Goal: Transaction & Acquisition: Download file/media

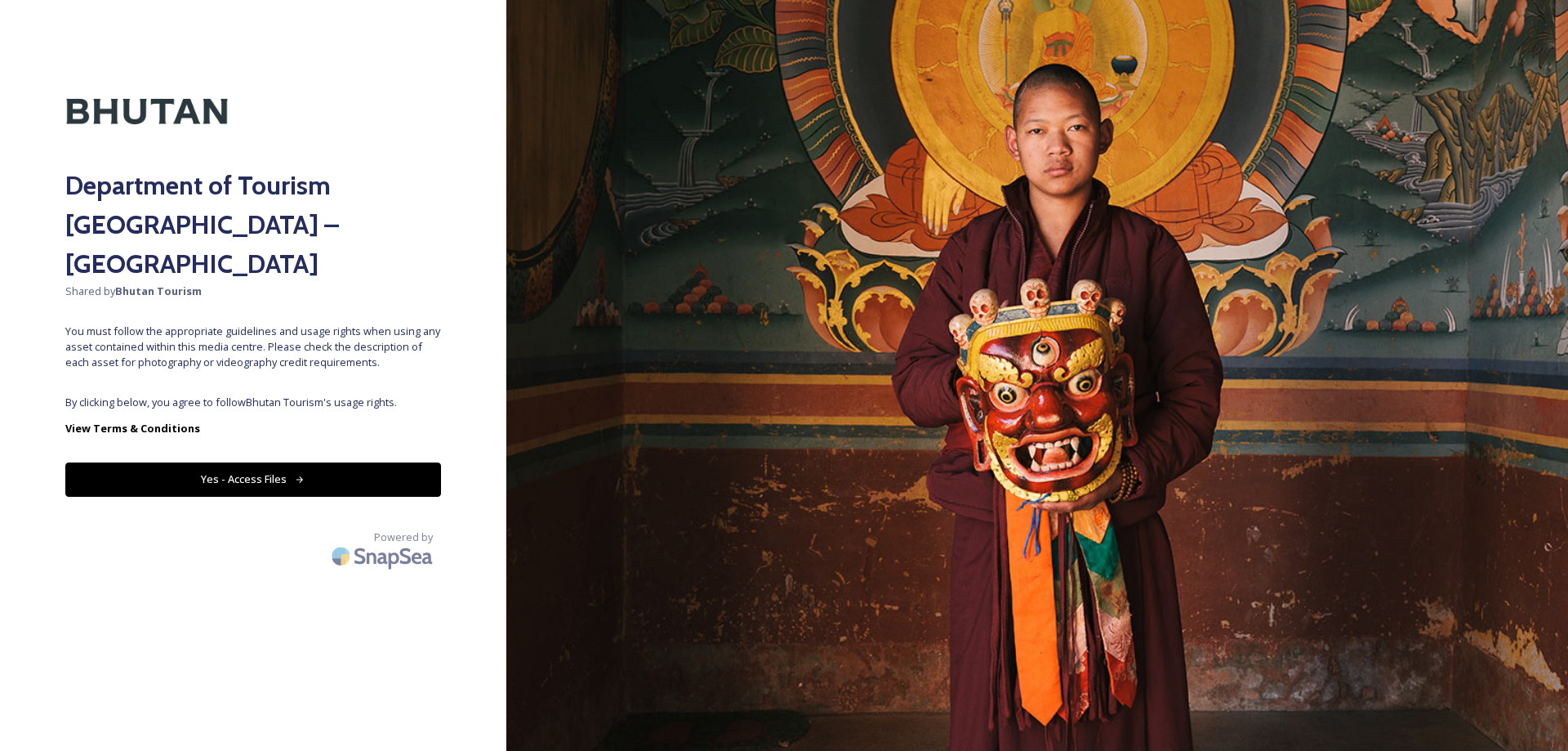
click at [398, 462] on button "Yes - Access Files" at bounding box center [253, 478] width 376 height 33
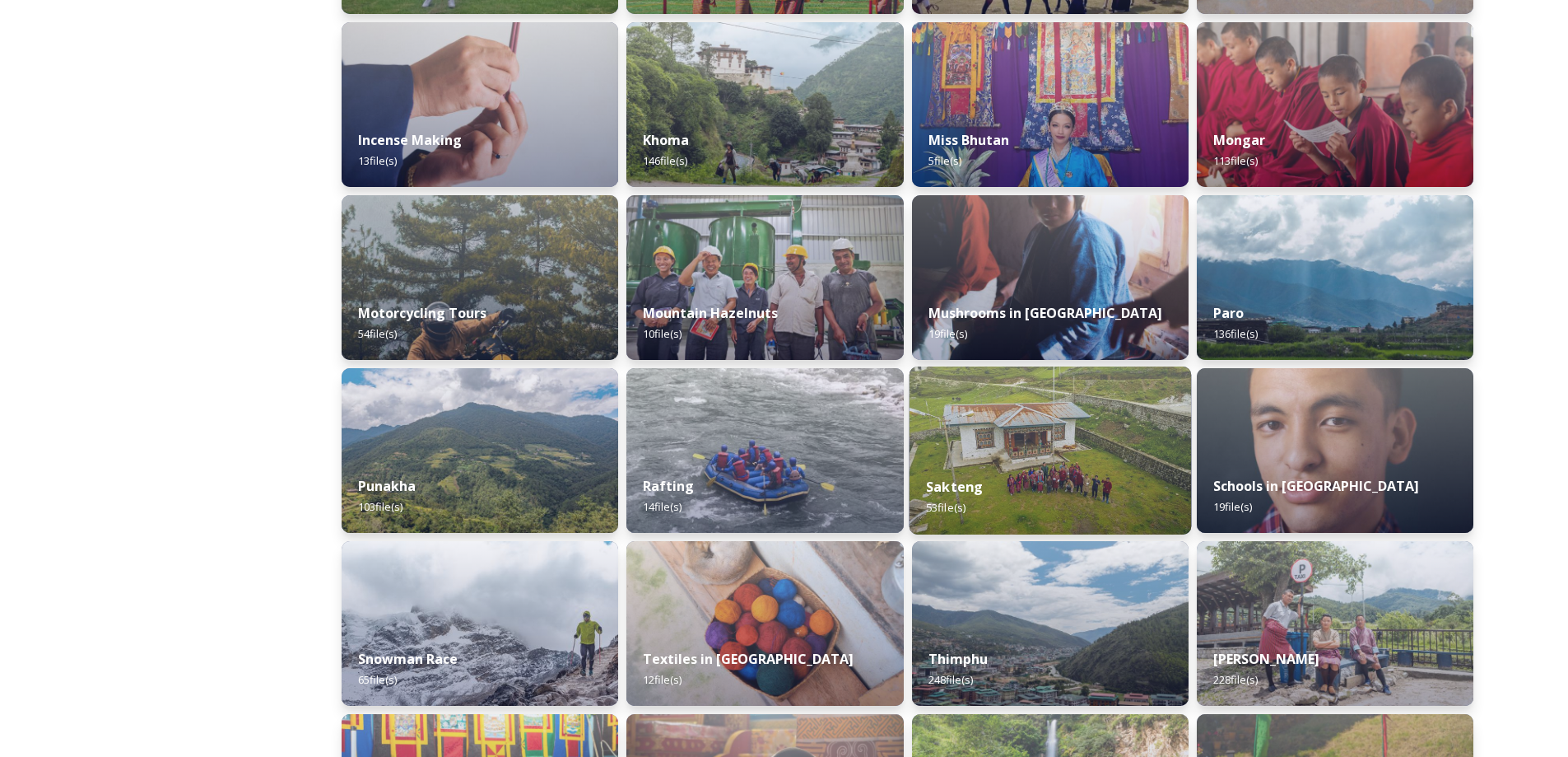
scroll to position [1400, 0]
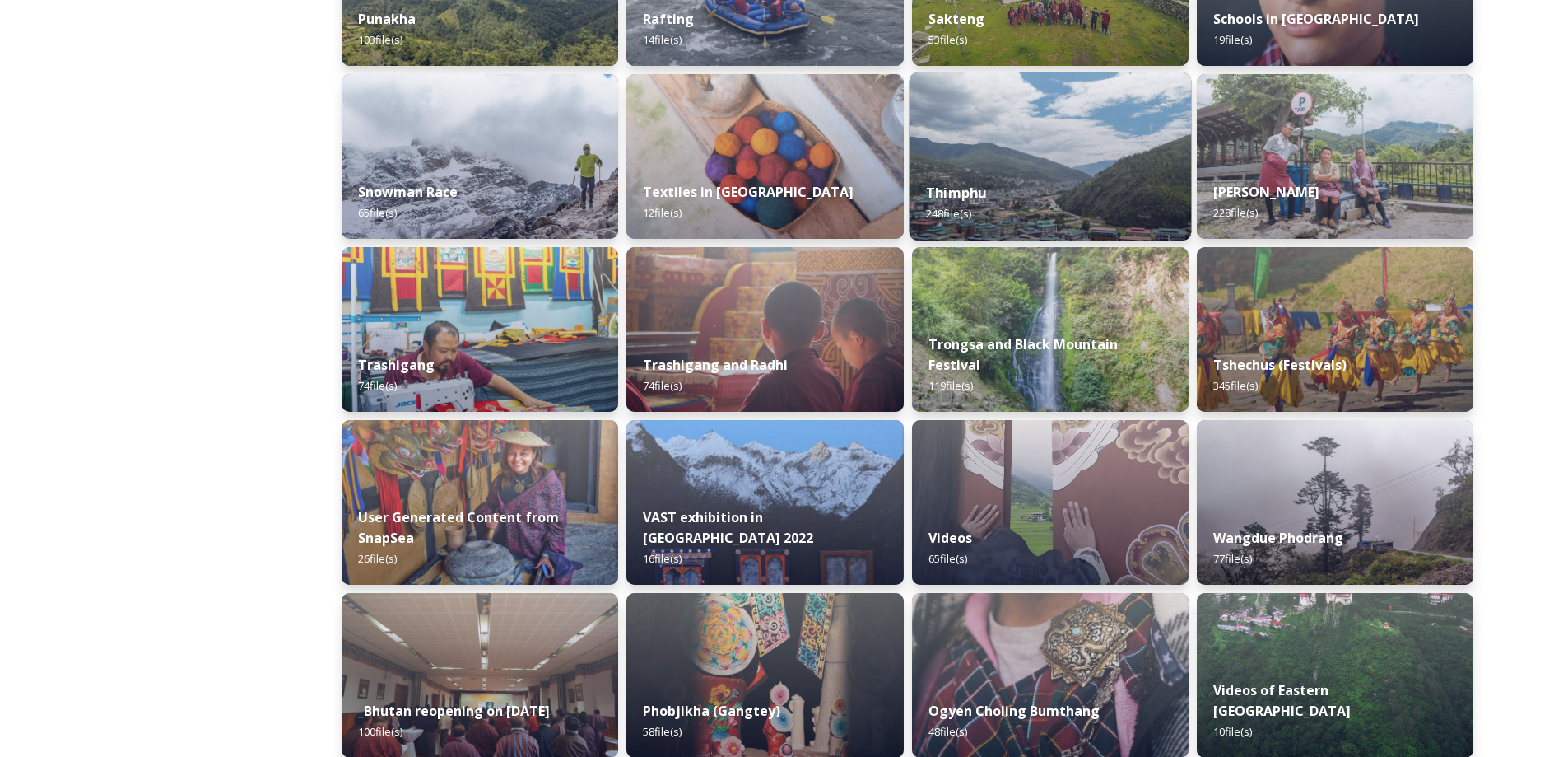
click at [1108, 155] on img at bounding box center [1050, 156] width 283 height 168
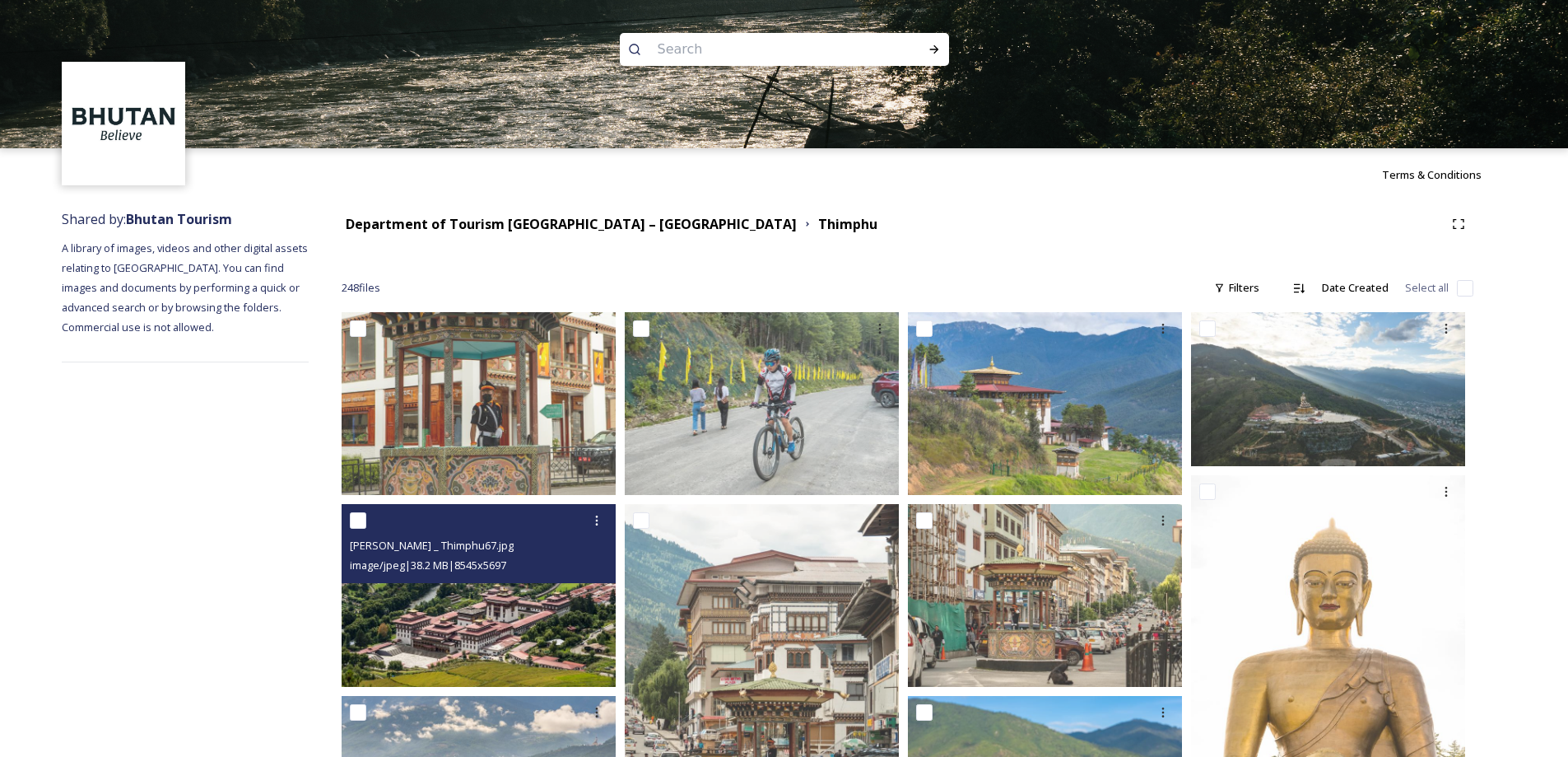
click at [536, 580] on div "[PERSON_NAME] _ Thimphu67.jpg image/jpeg | 38.2 MB | 8545 x 5697" at bounding box center [479, 543] width 274 height 79
click at [539, 602] on img at bounding box center [479, 595] width 274 height 183
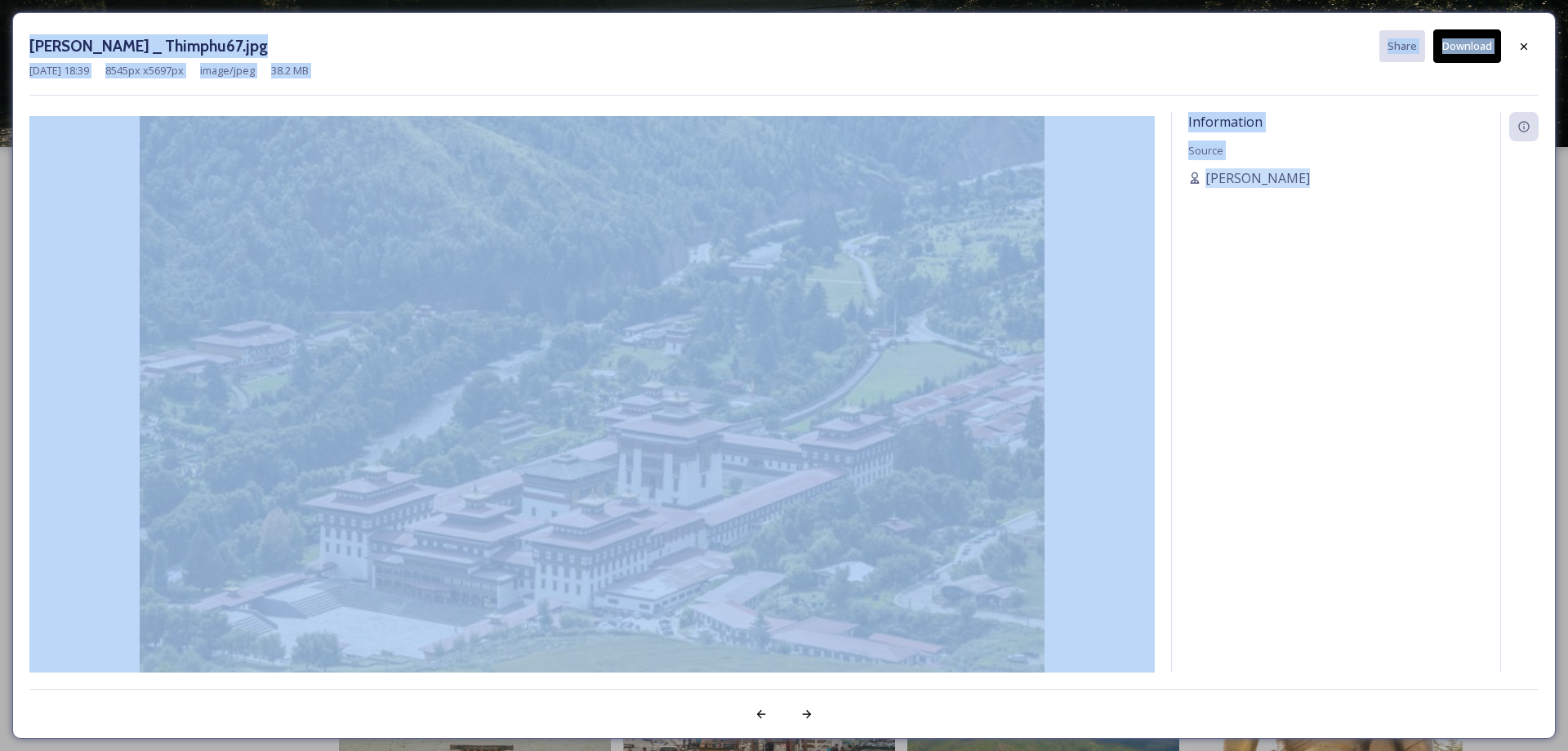
click at [820, 606] on img at bounding box center [592, 418] width 1126 height 604
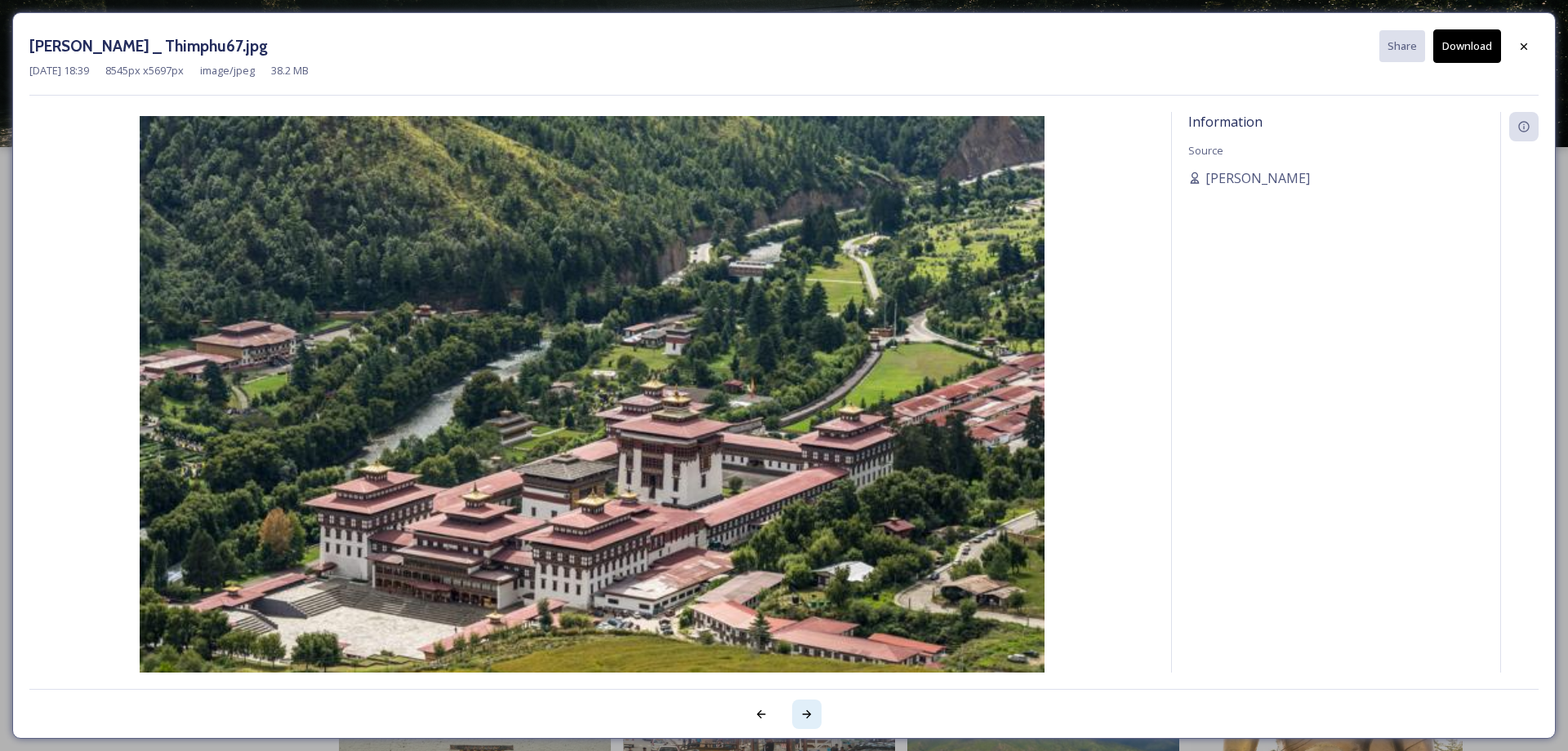
click at [812, 709] on icon at bounding box center [807, 714] width 13 height 13
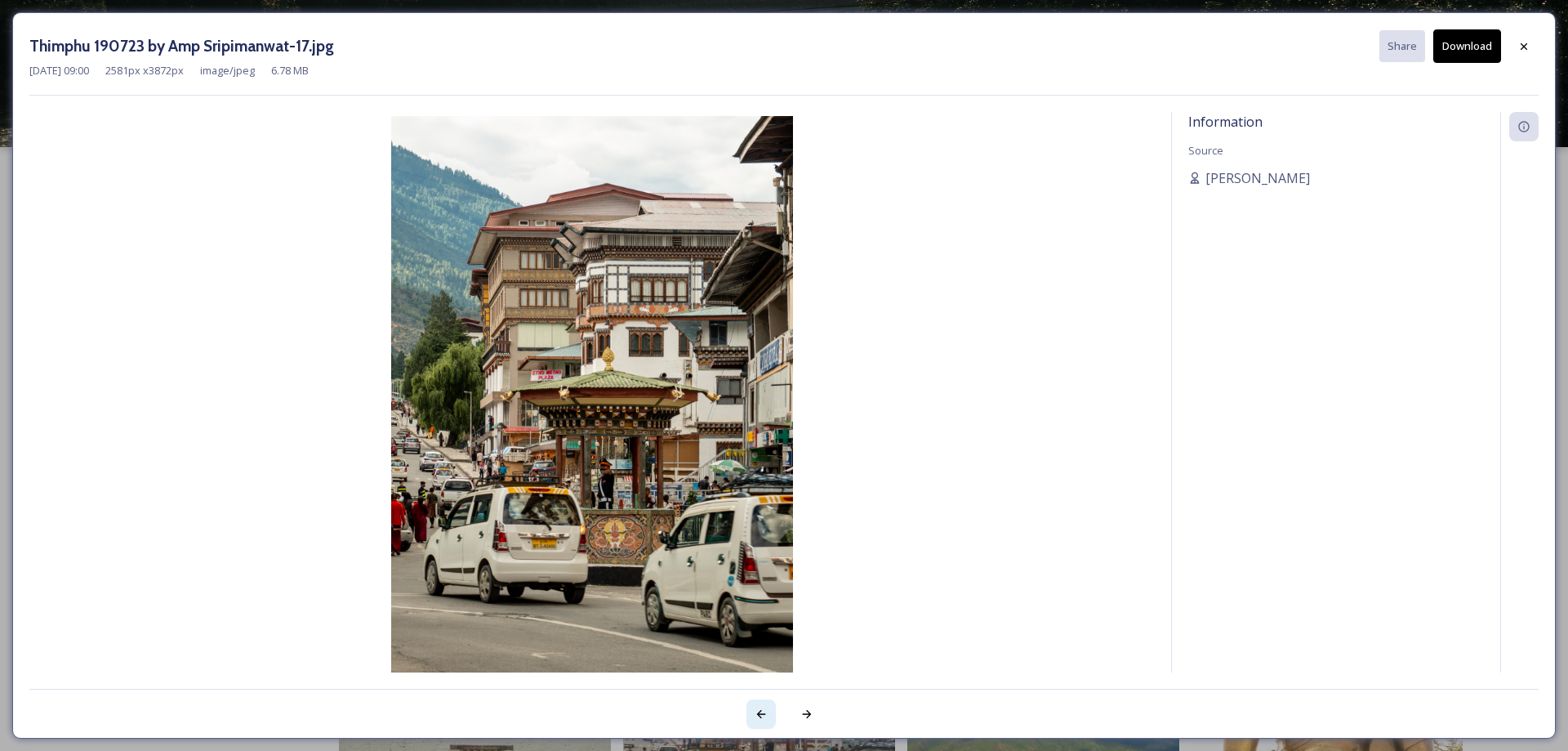
click at [768, 709] on div at bounding box center [760, 713] width 29 height 29
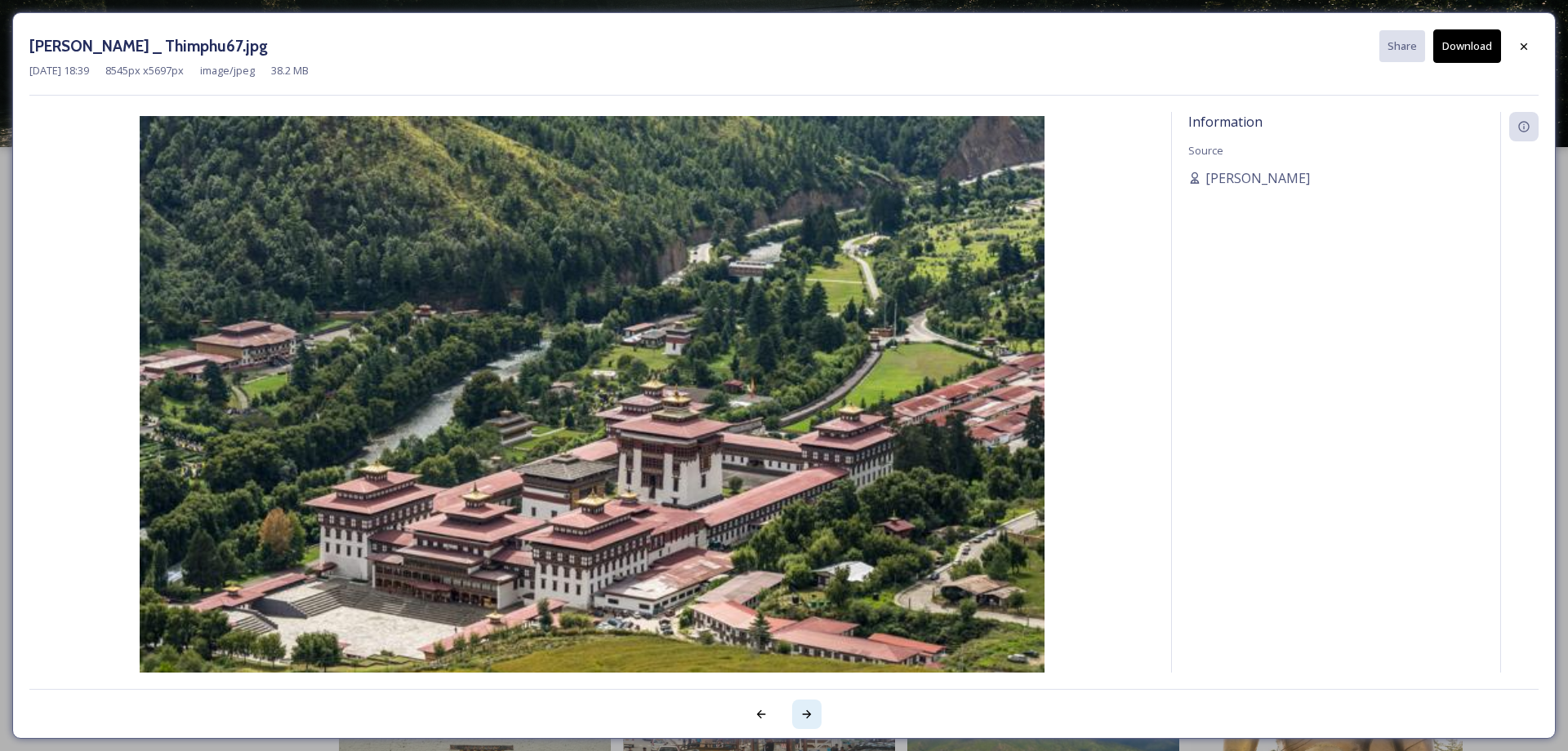
click at [814, 727] on div at bounding box center [807, 713] width 29 height 29
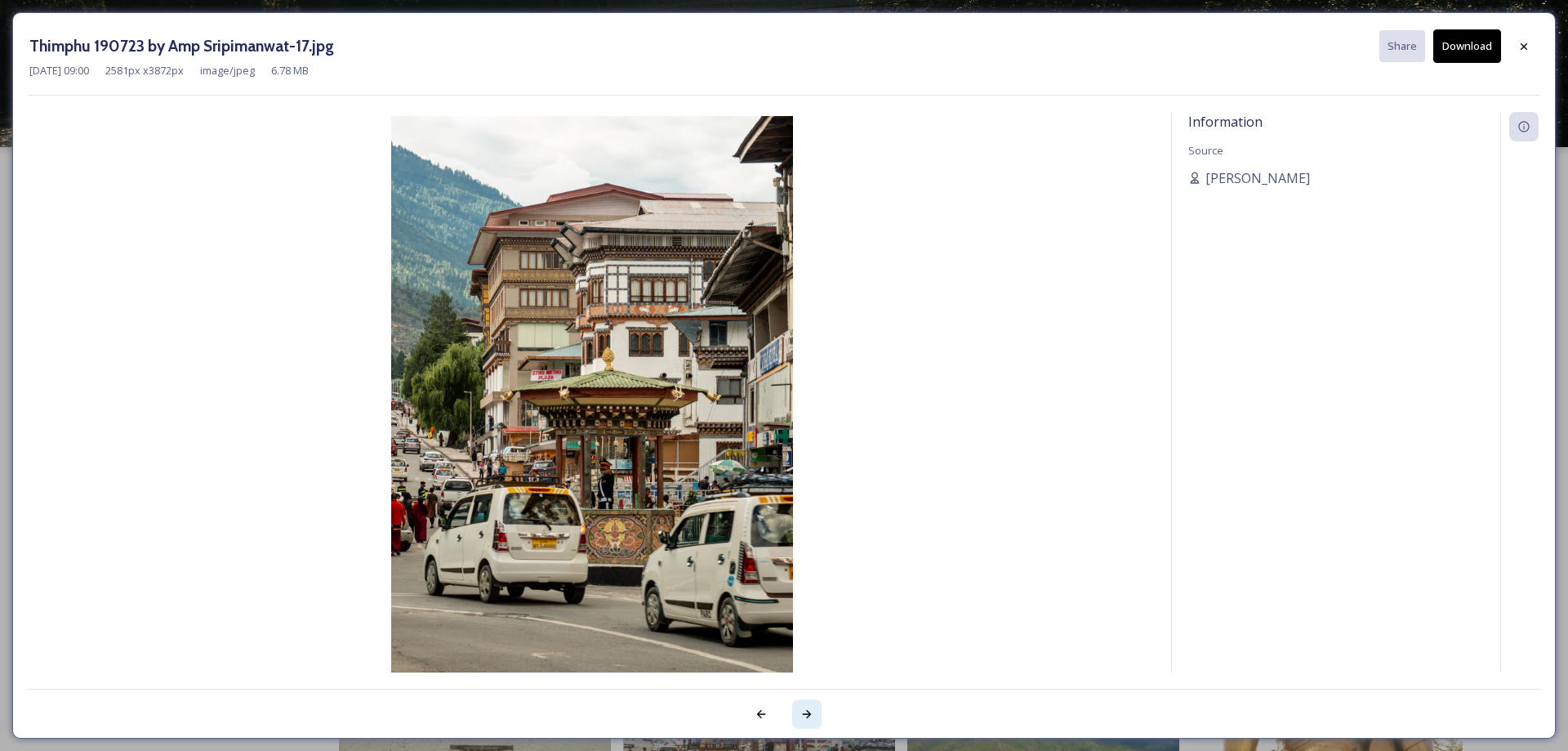
click at [814, 724] on div at bounding box center [807, 713] width 29 height 29
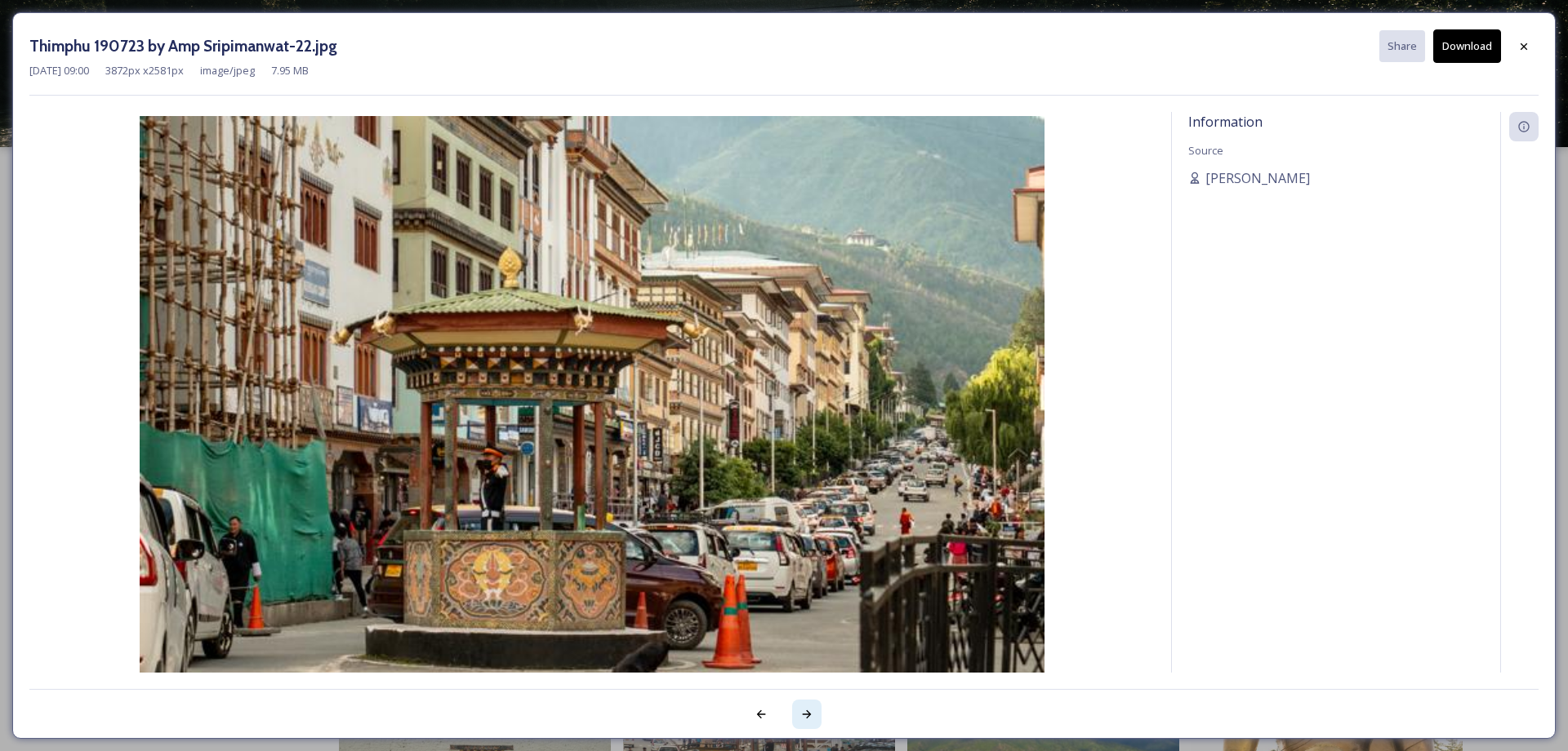
click at [814, 724] on div at bounding box center [807, 713] width 29 height 29
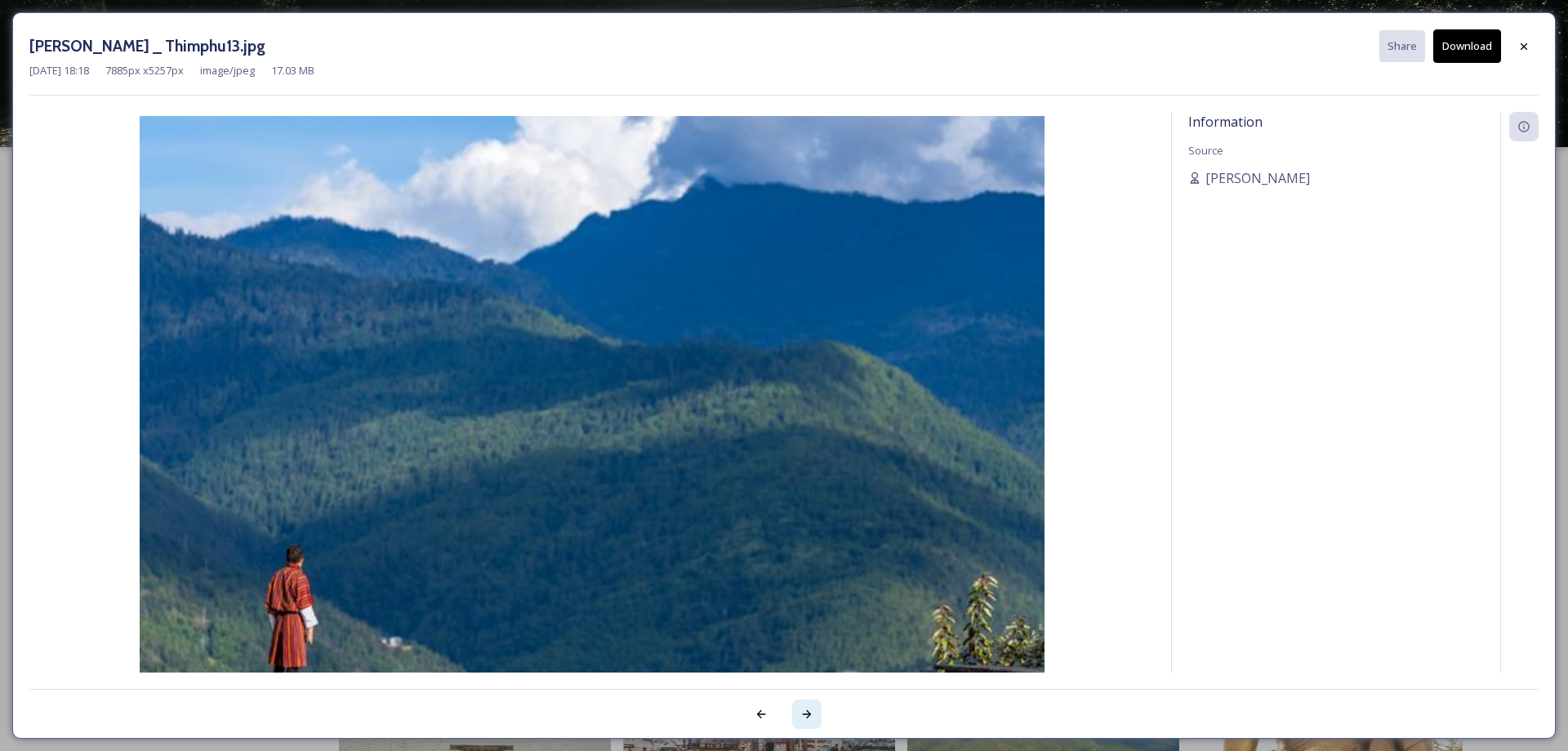
click at [814, 724] on div at bounding box center [807, 713] width 29 height 29
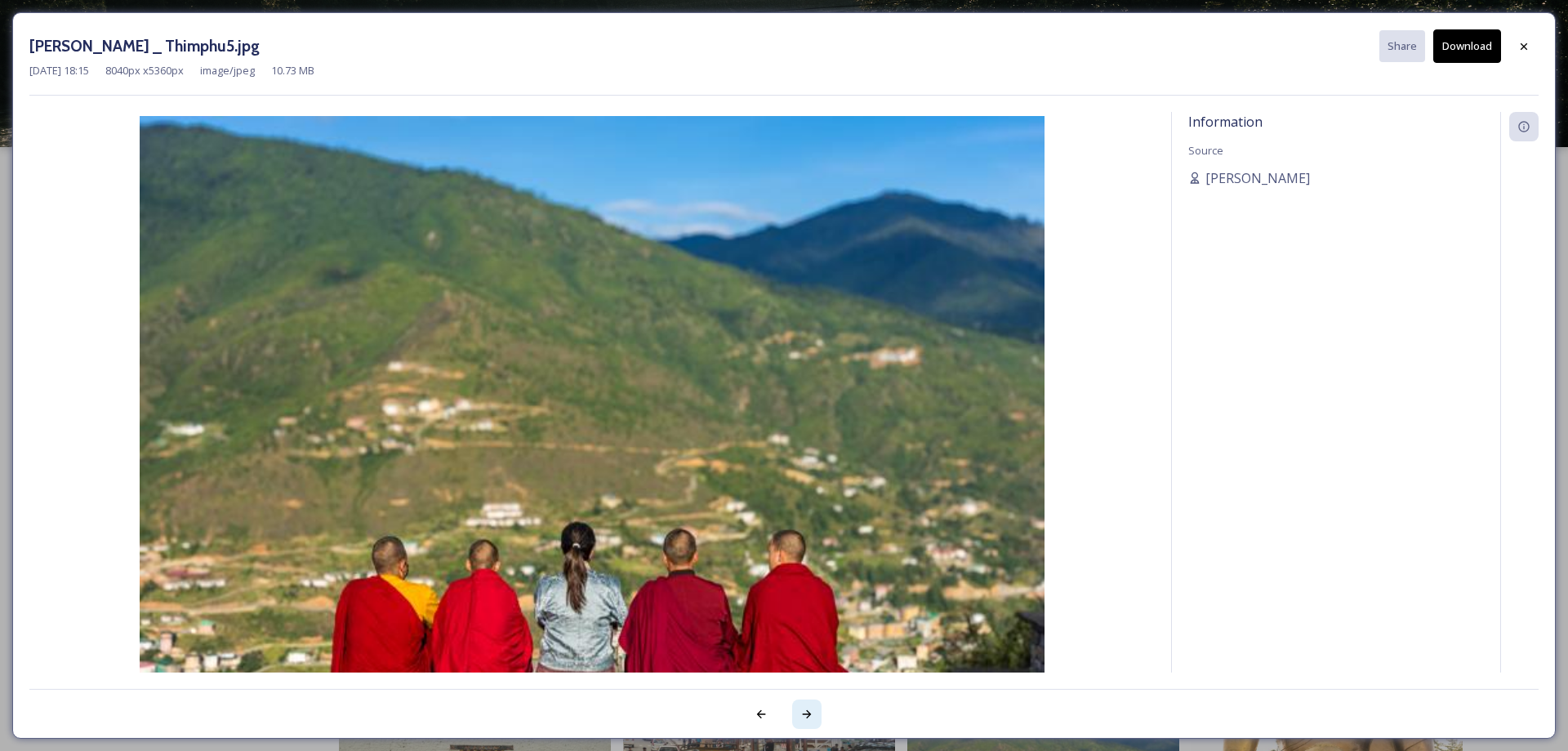
click at [814, 724] on div at bounding box center [807, 713] width 29 height 29
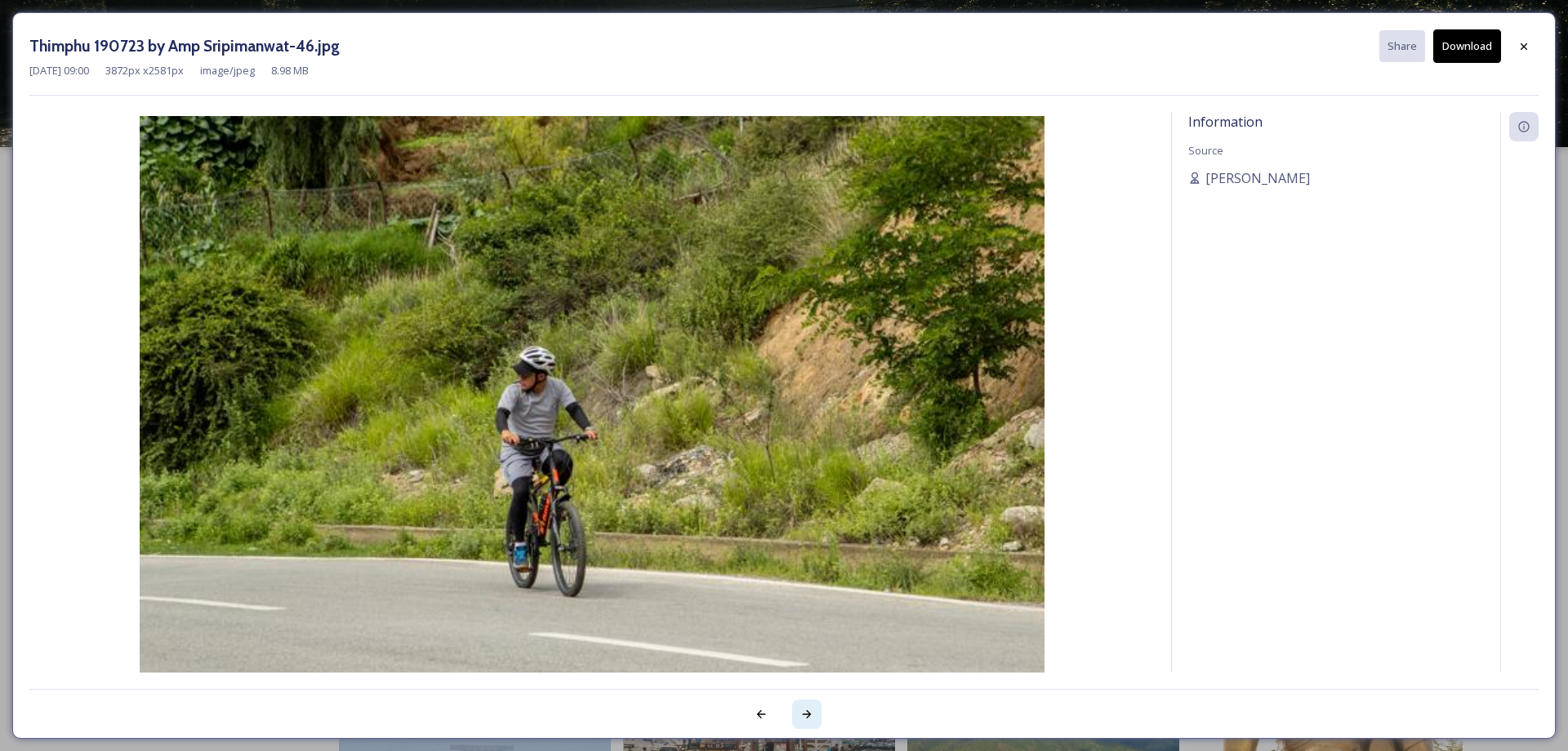
click at [814, 724] on div at bounding box center [807, 713] width 29 height 29
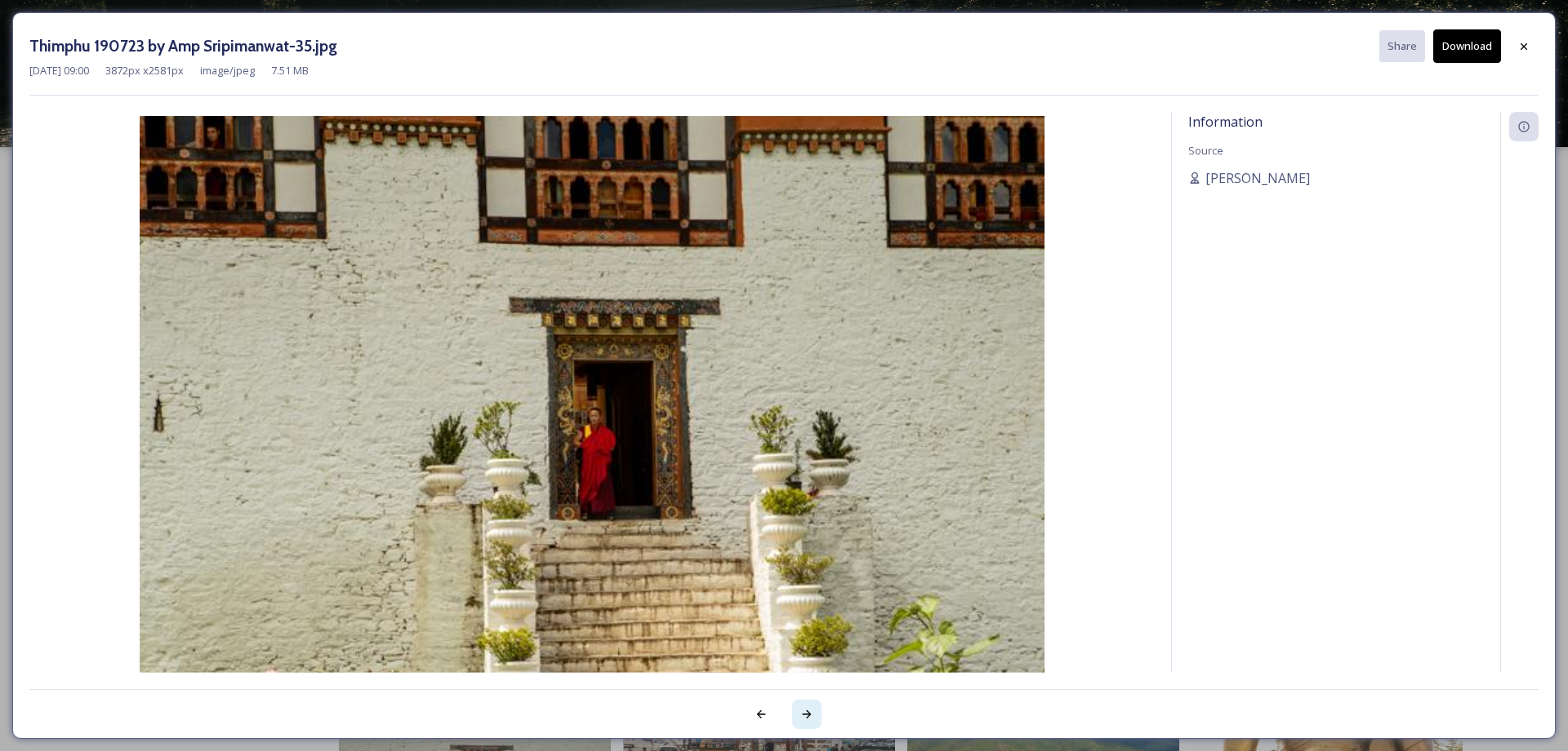
click at [814, 724] on div at bounding box center [807, 713] width 29 height 29
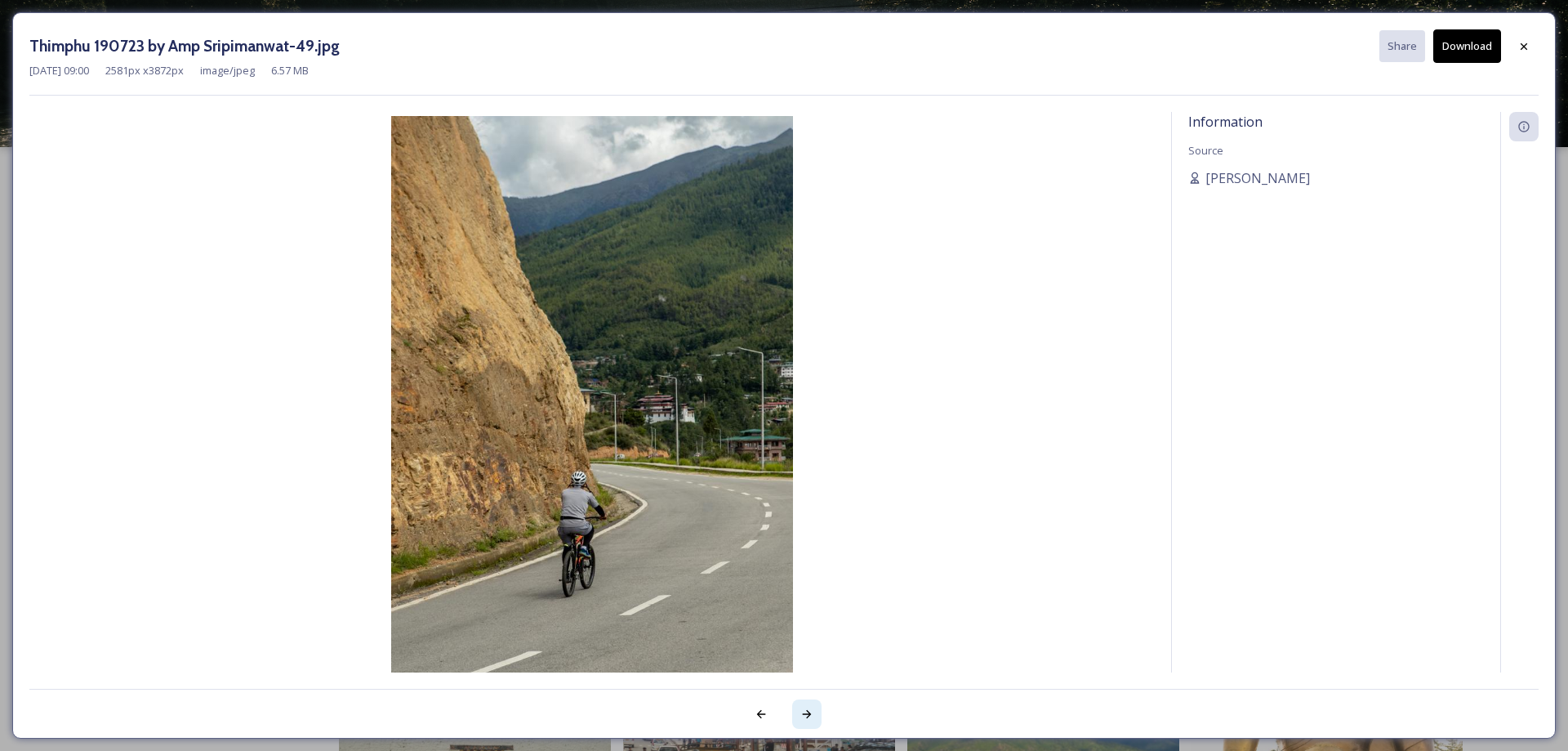
click at [814, 724] on div at bounding box center [807, 713] width 29 height 29
drag, startPoint x: 814, startPoint y: 724, endPoint x: 814, endPoint y: 713, distance: 11.0
click at [814, 724] on div at bounding box center [807, 713] width 29 height 29
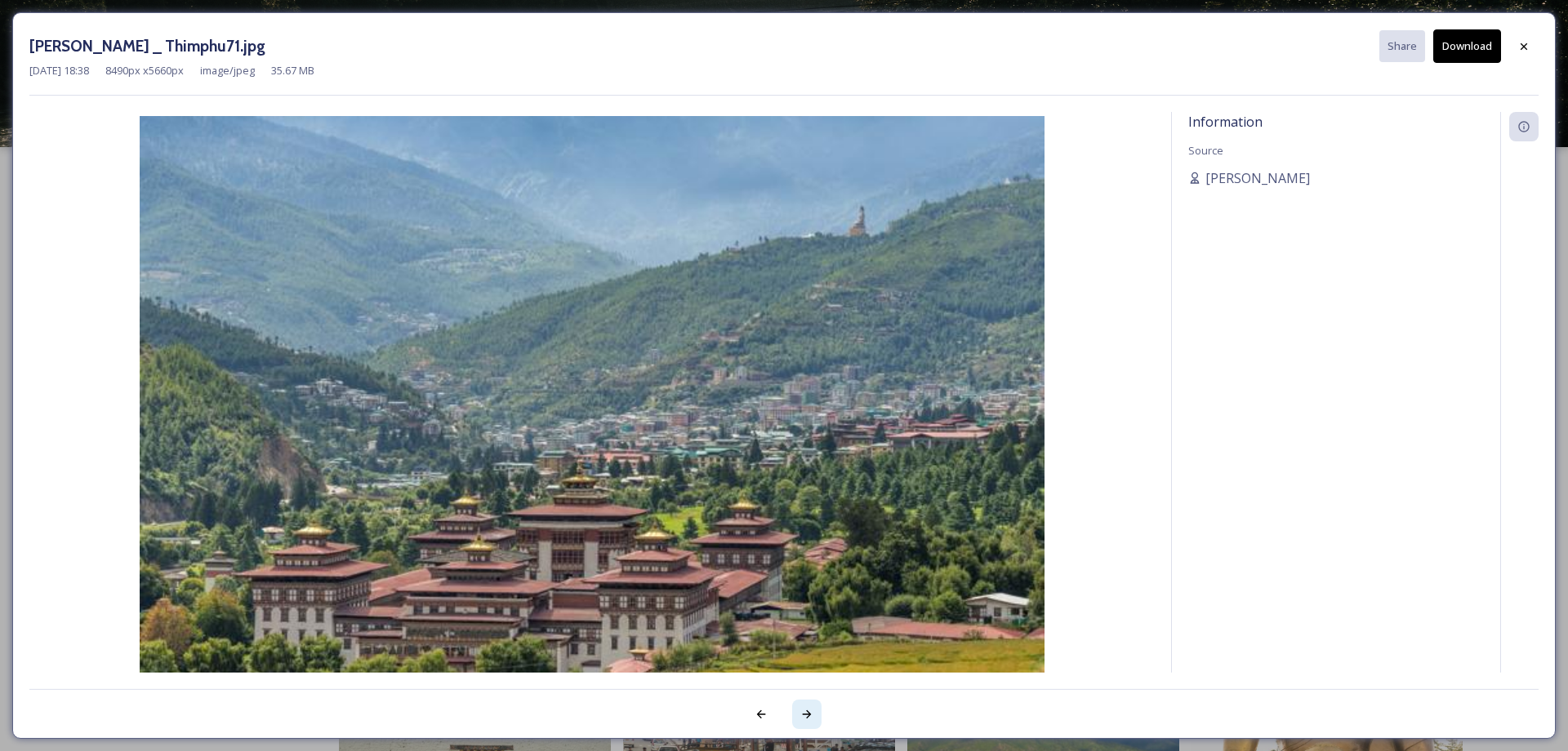
click at [814, 713] on div at bounding box center [807, 713] width 29 height 29
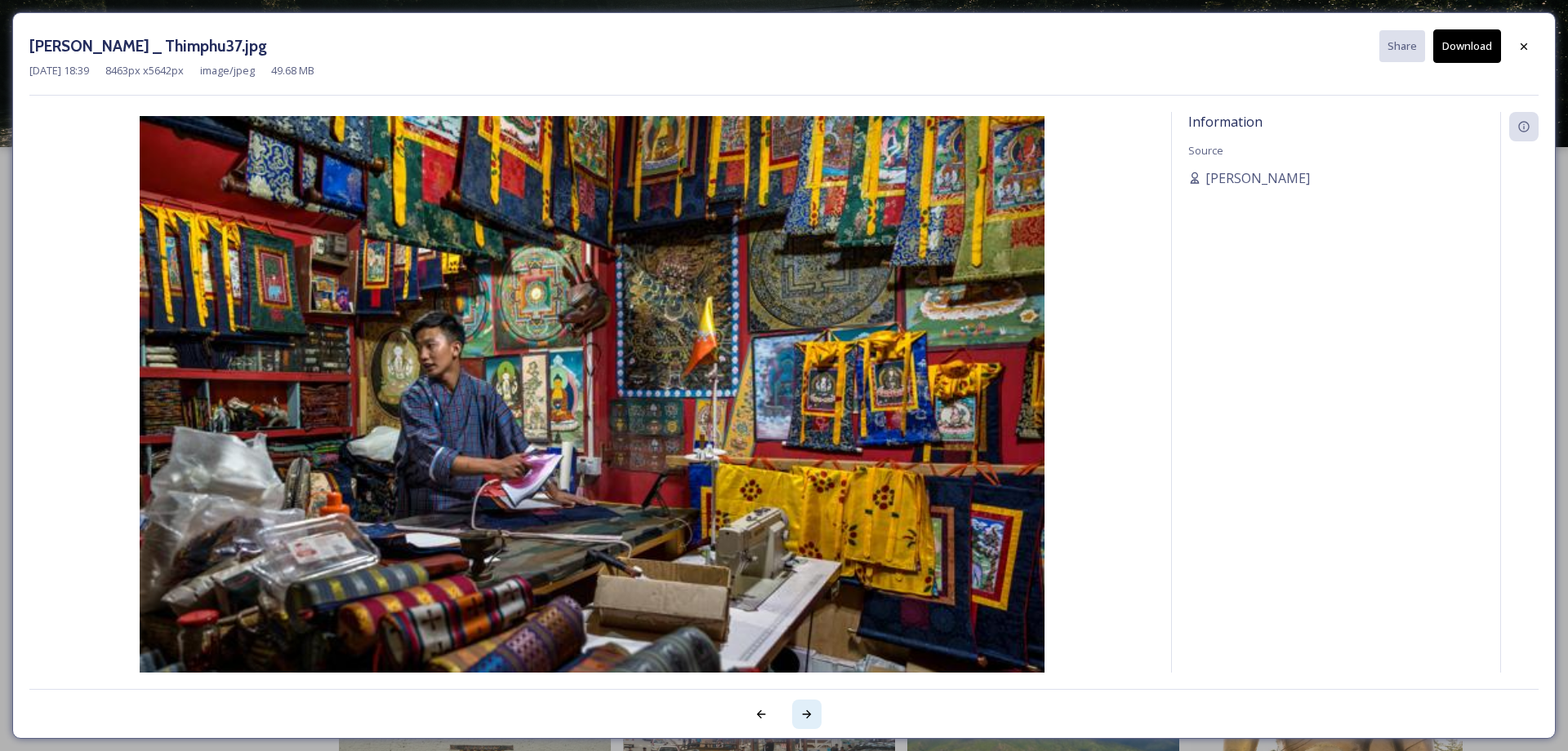
click at [814, 713] on div at bounding box center [807, 713] width 29 height 29
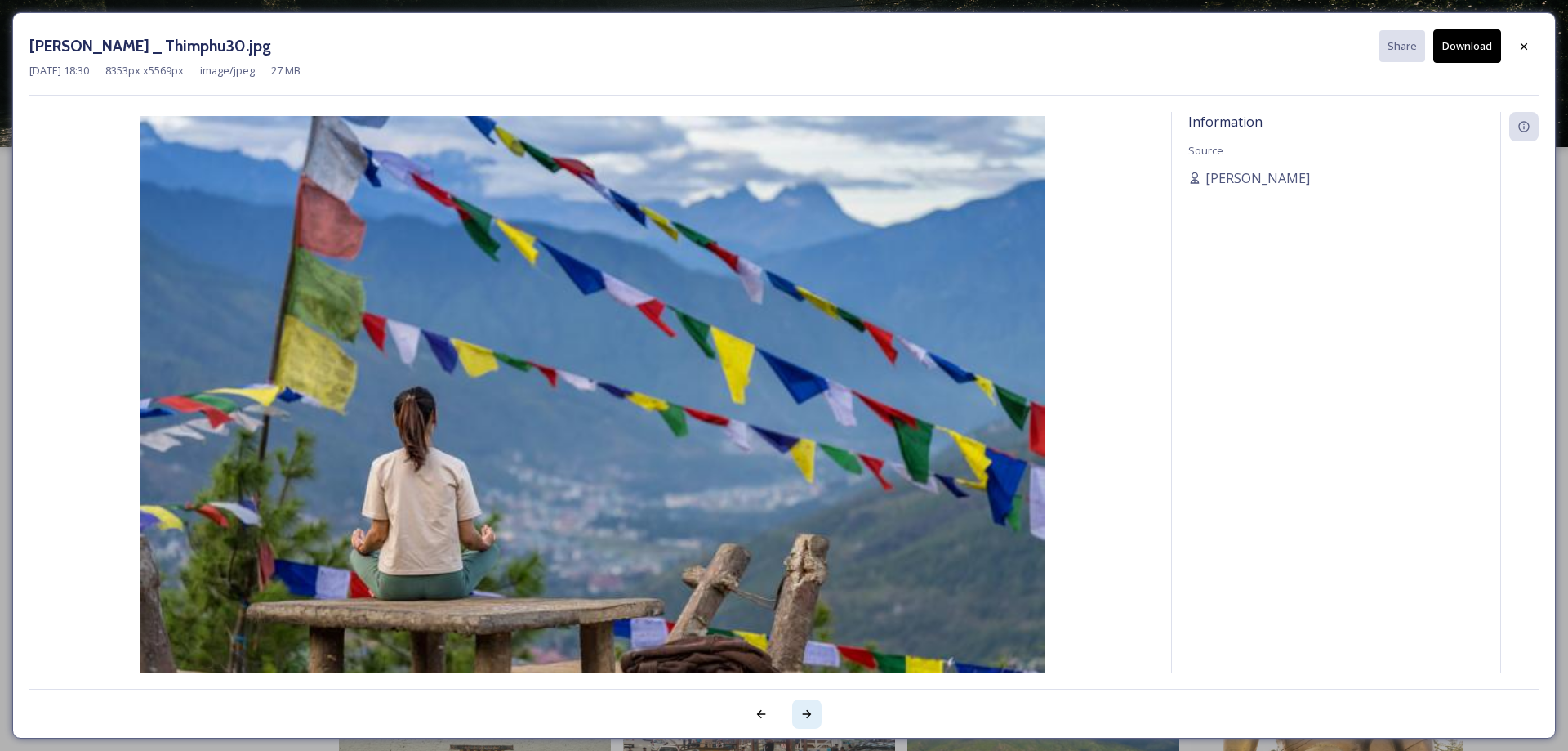
click at [814, 713] on div at bounding box center [807, 713] width 29 height 29
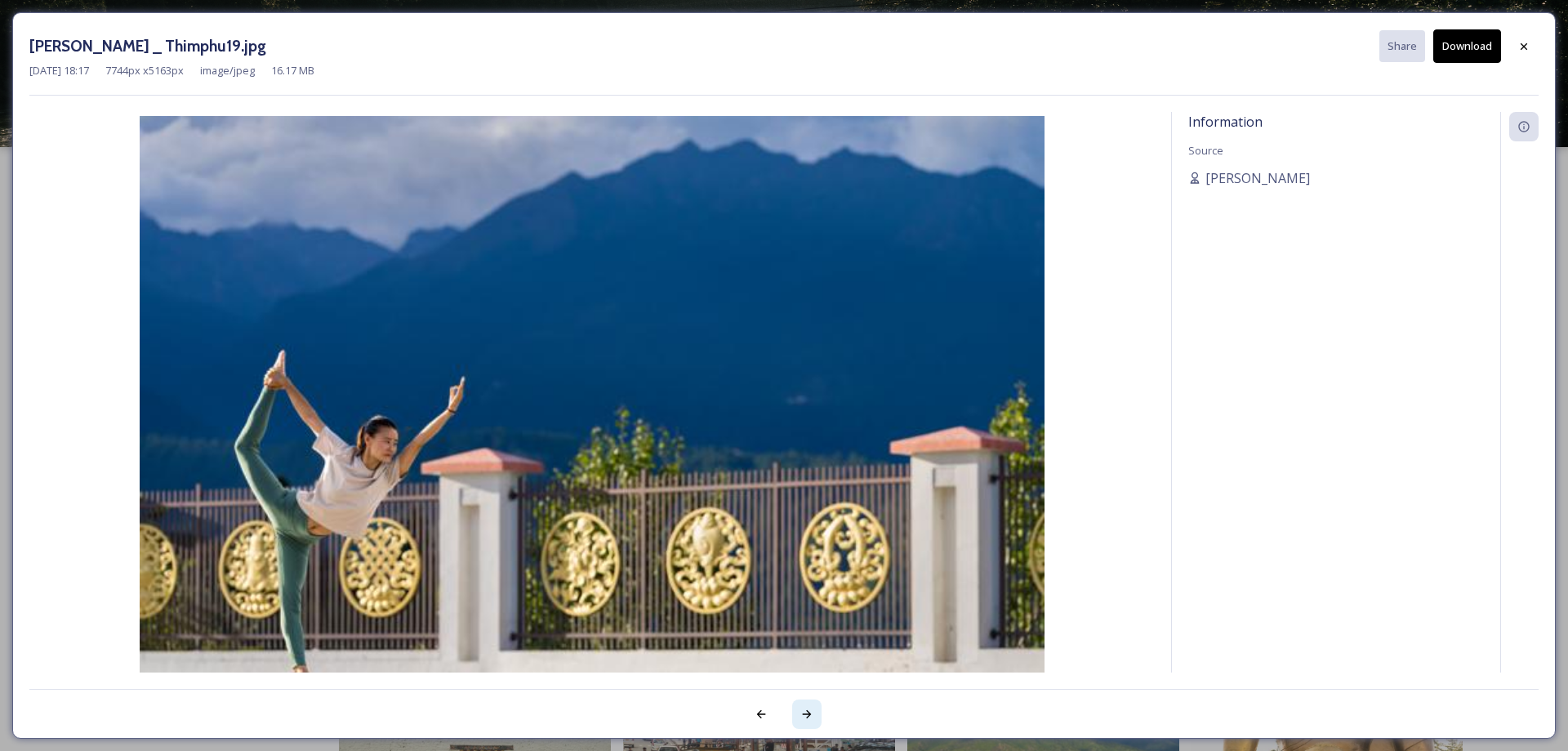
click at [814, 713] on div at bounding box center [807, 713] width 29 height 29
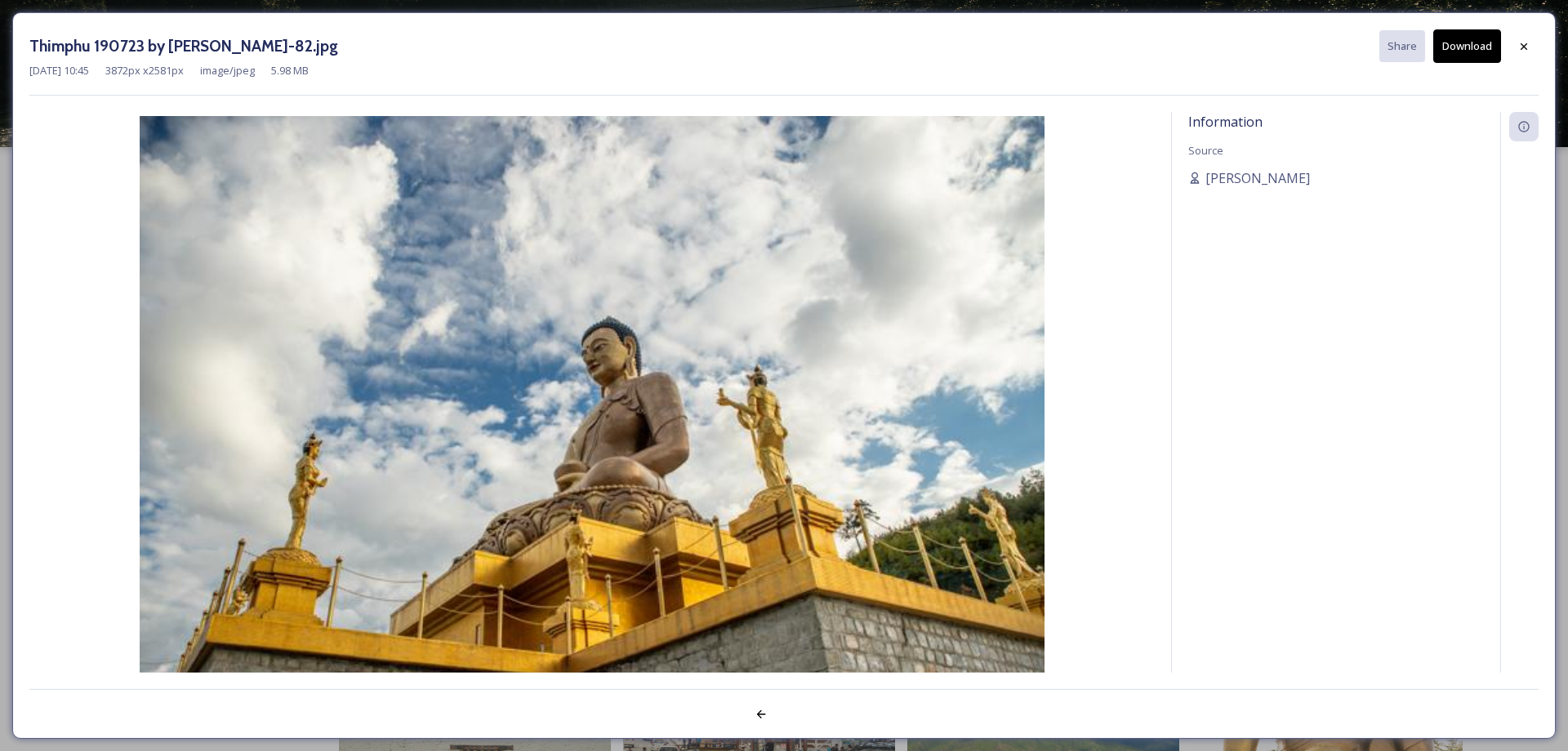
click at [814, 713] on div at bounding box center [784, 705] width 1509 height 33
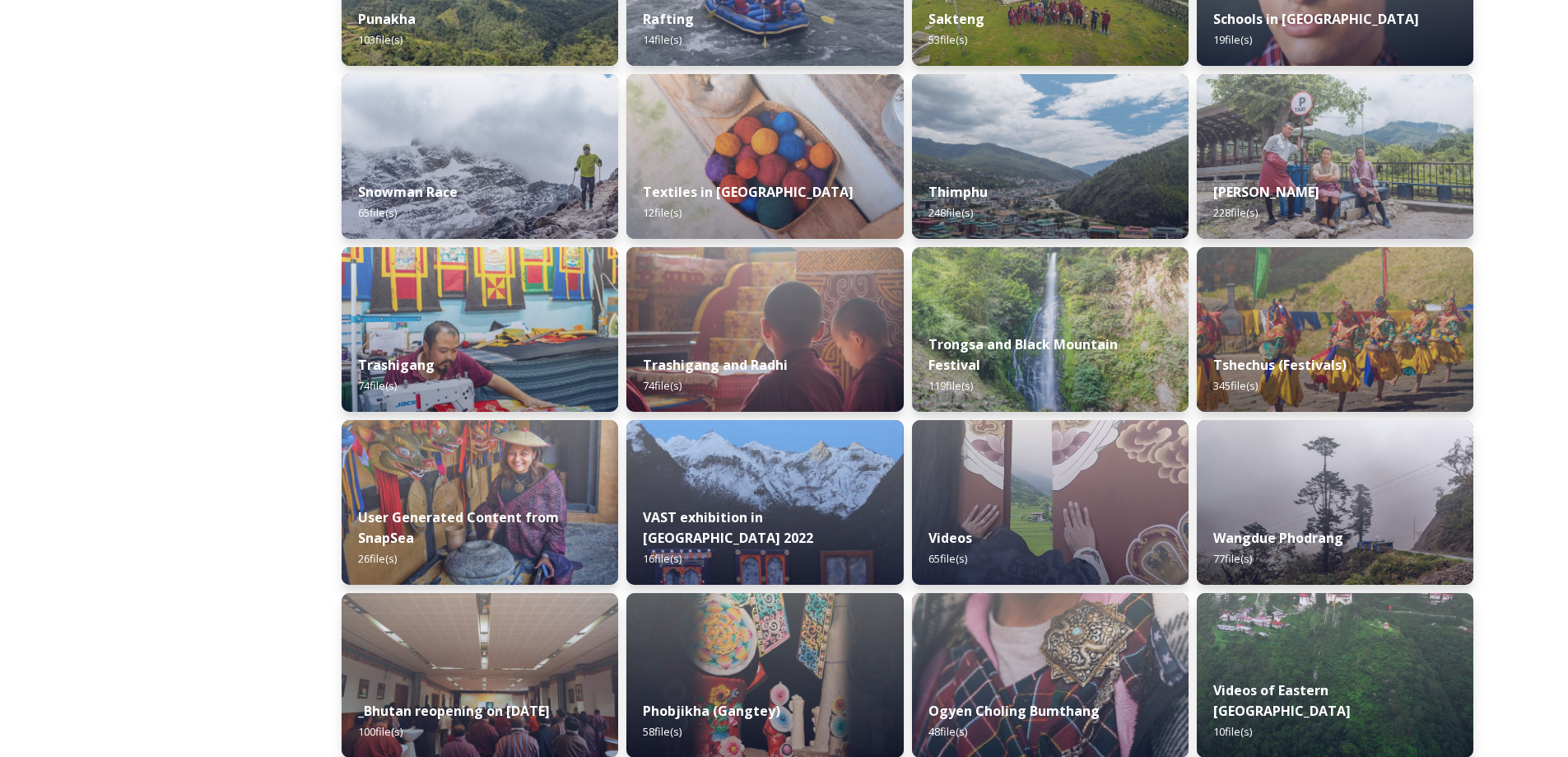
scroll to position [933, 0]
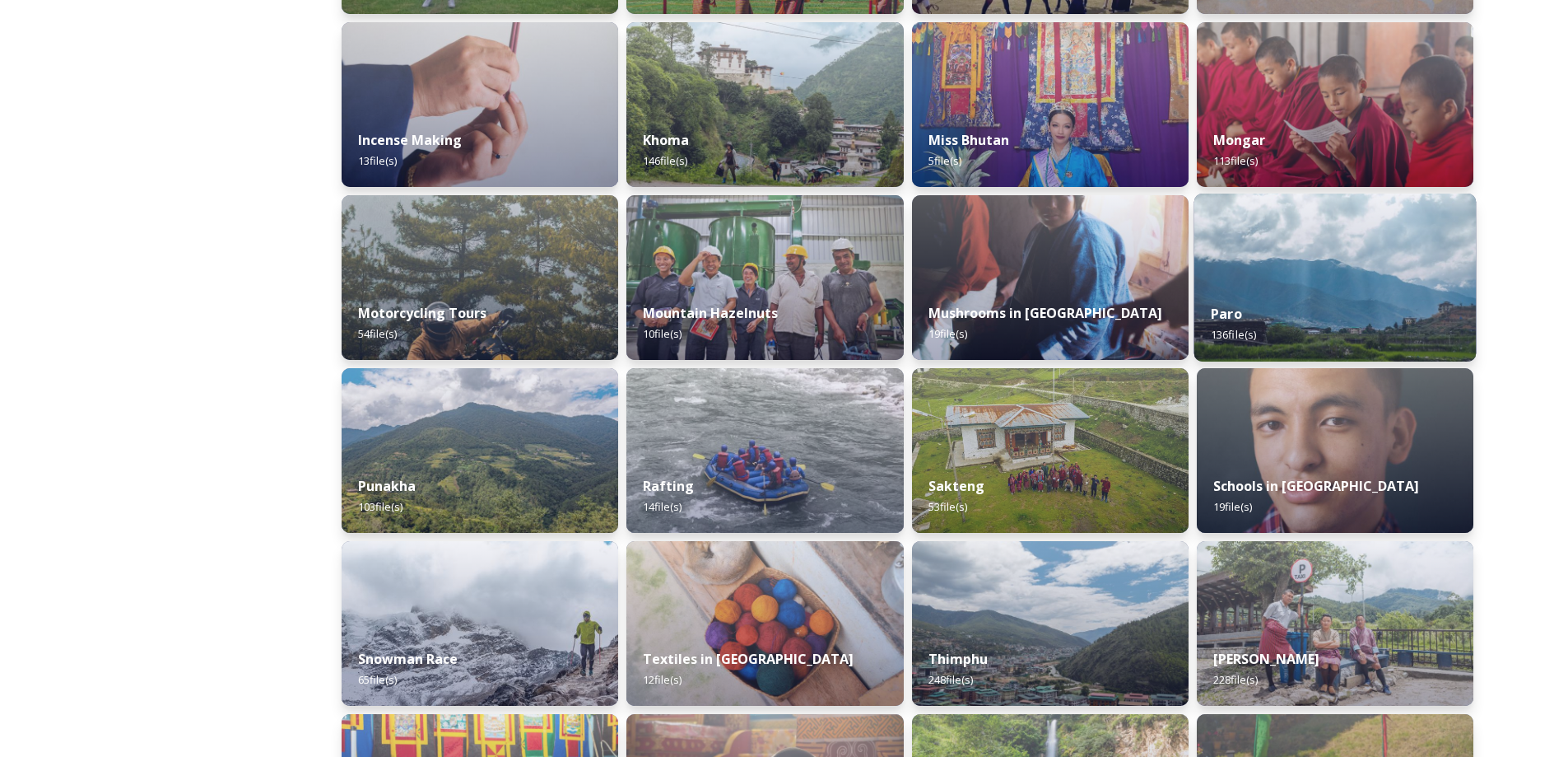
click at [1297, 261] on img at bounding box center [1335, 277] width 283 height 168
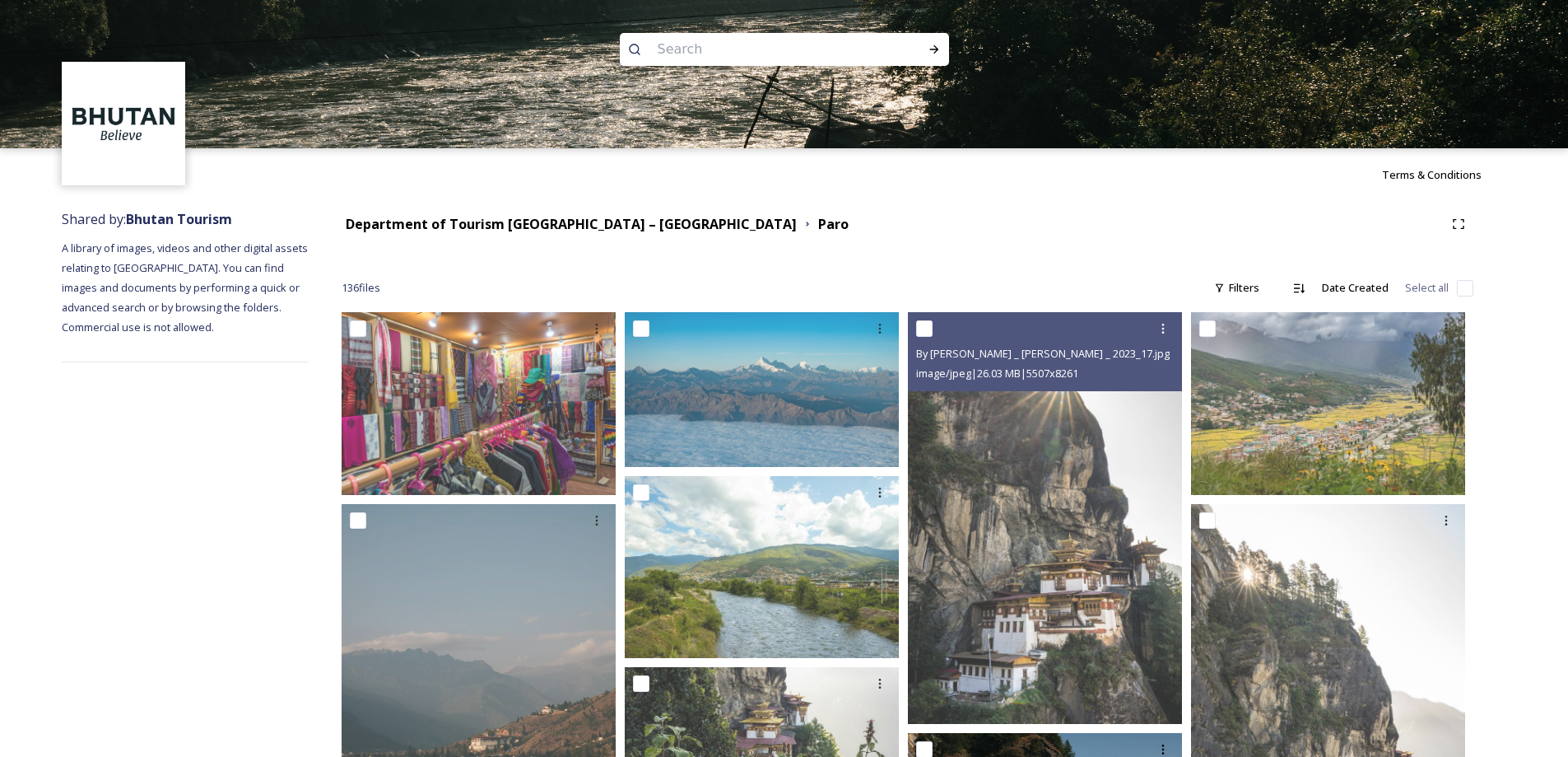
scroll to position [467, 0]
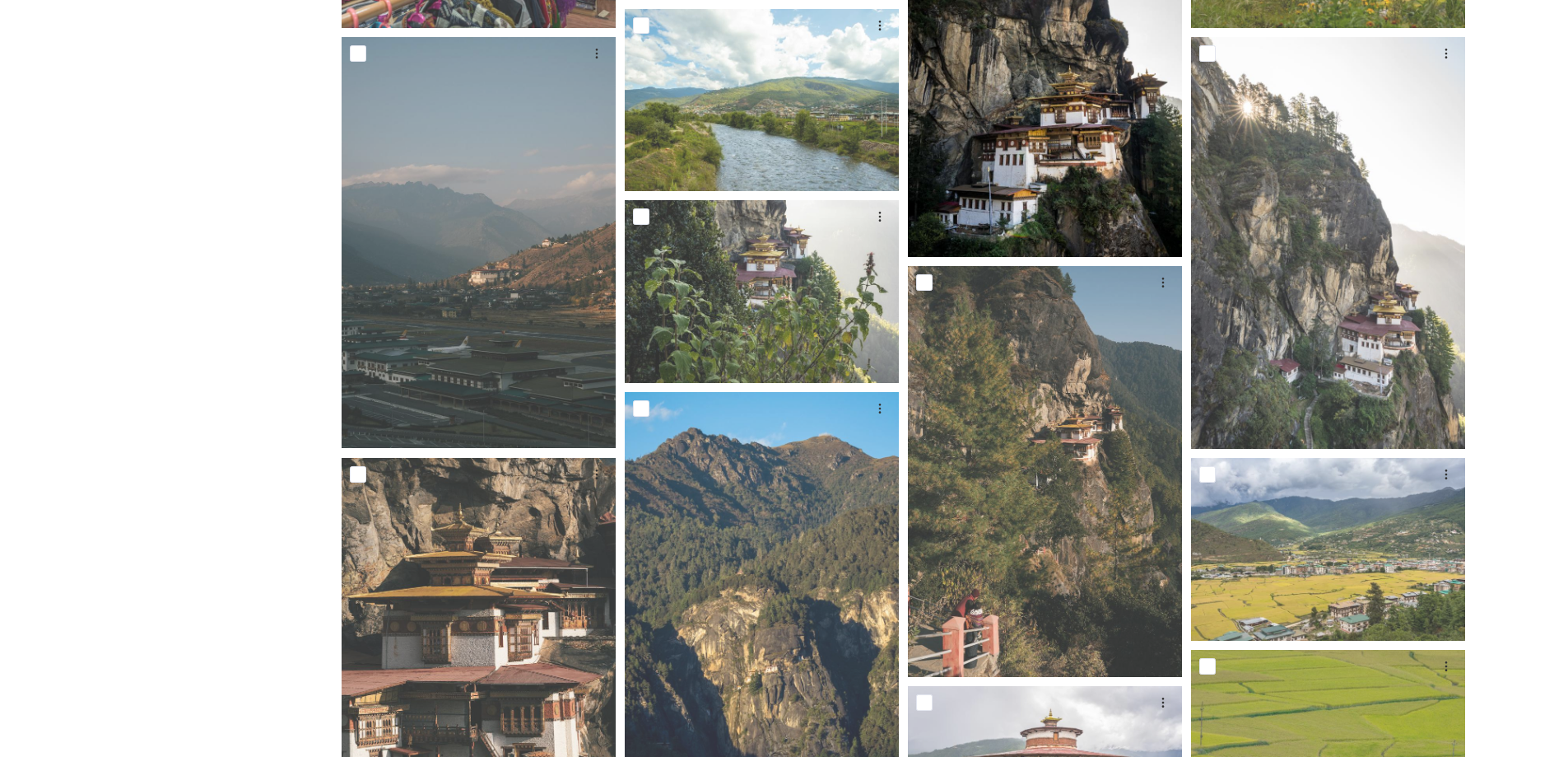
click at [1022, 229] on img at bounding box center [1045, 50] width 274 height 411
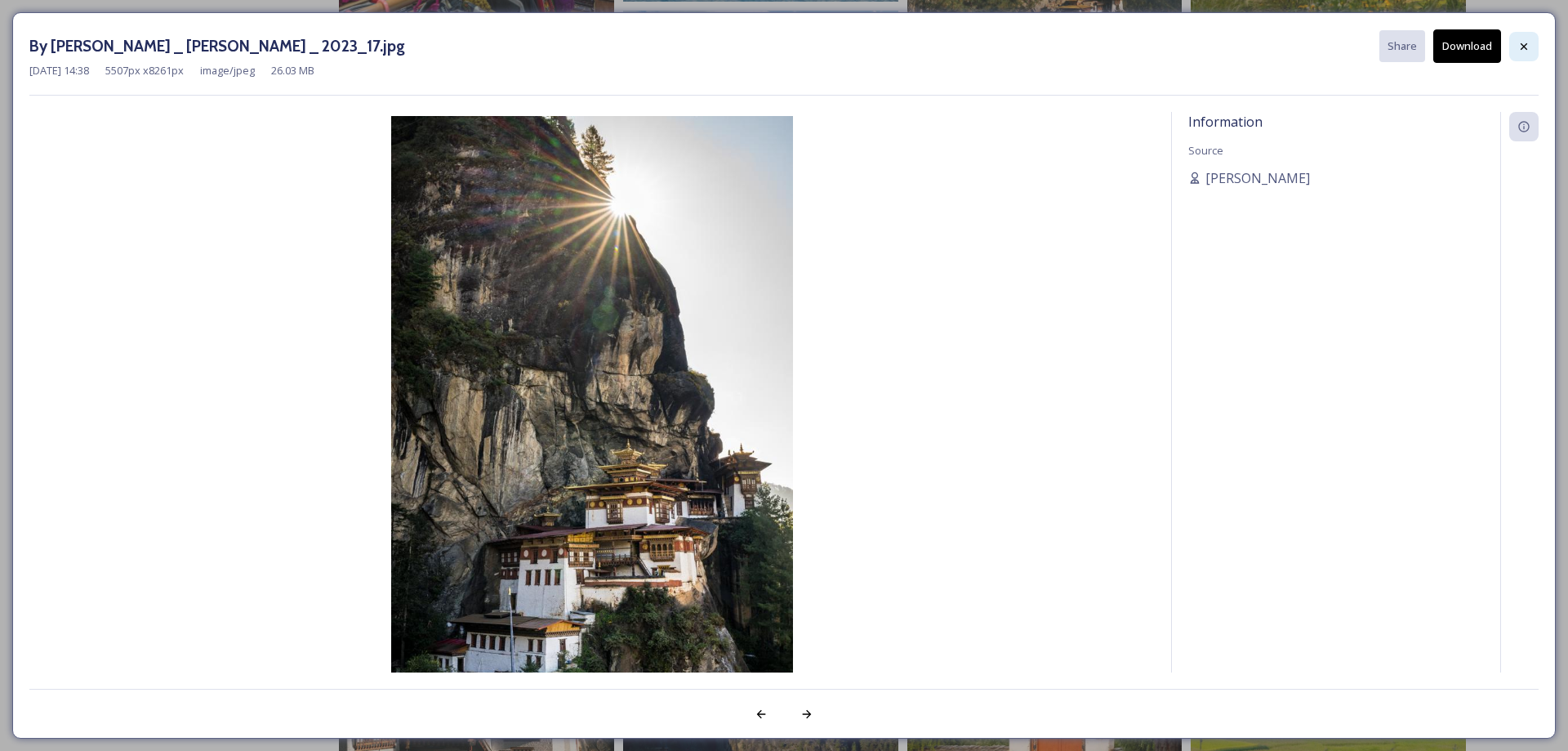
click at [1526, 57] on div at bounding box center [1524, 46] width 29 height 29
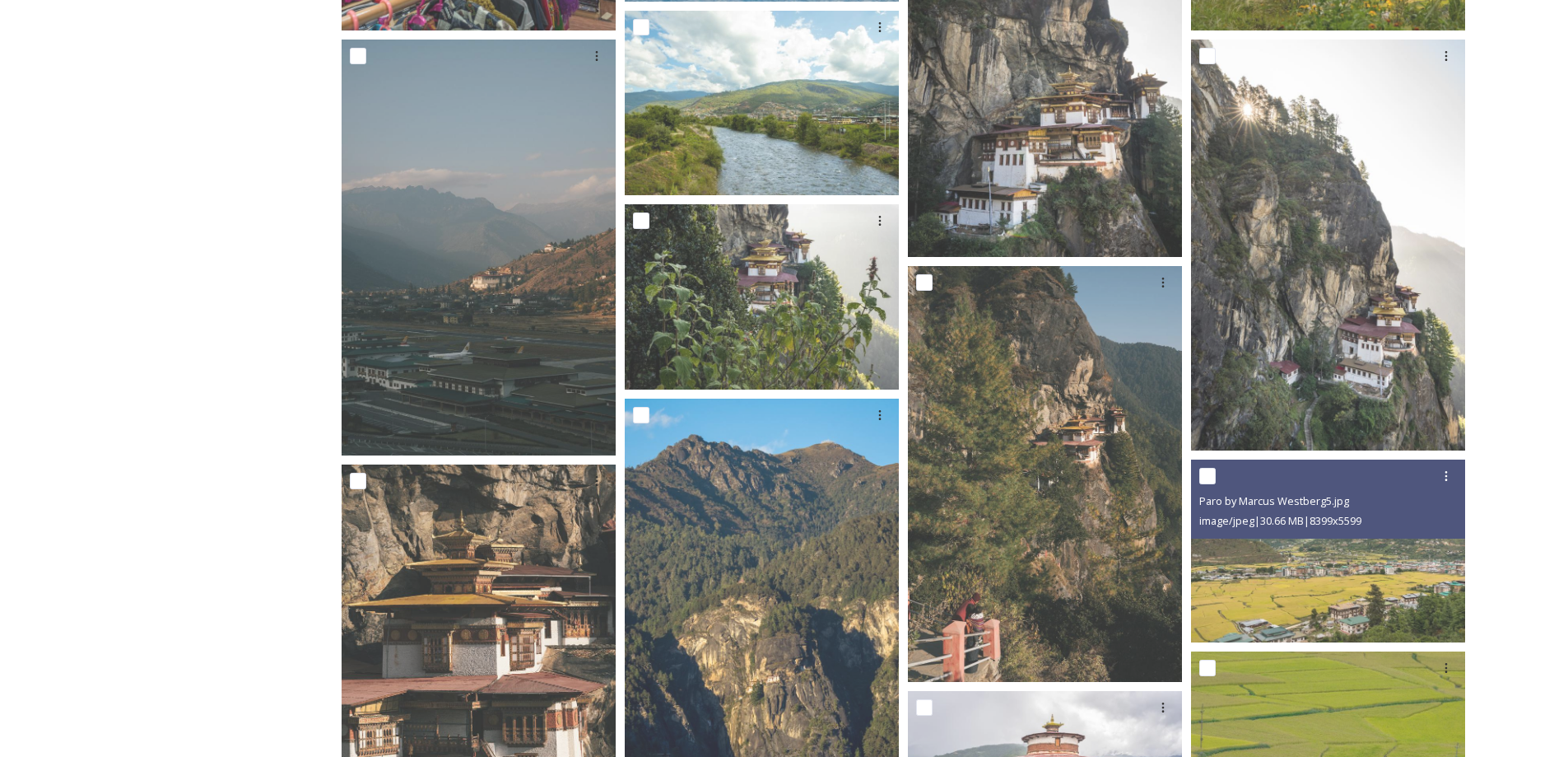
scroll to position [933, 0]
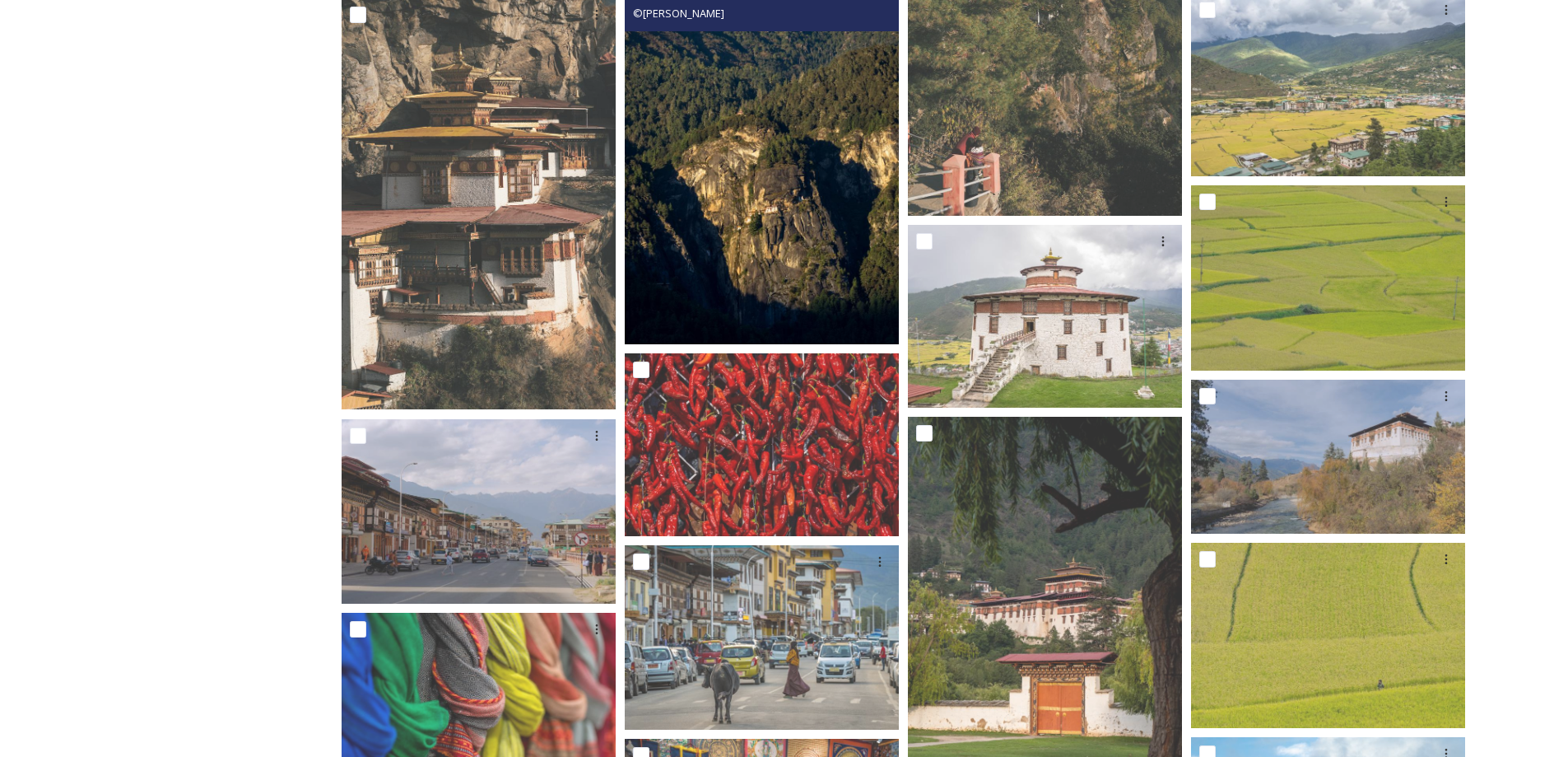
click at [765, 253] on img at bounding box center [762, 138] width 274 height 411
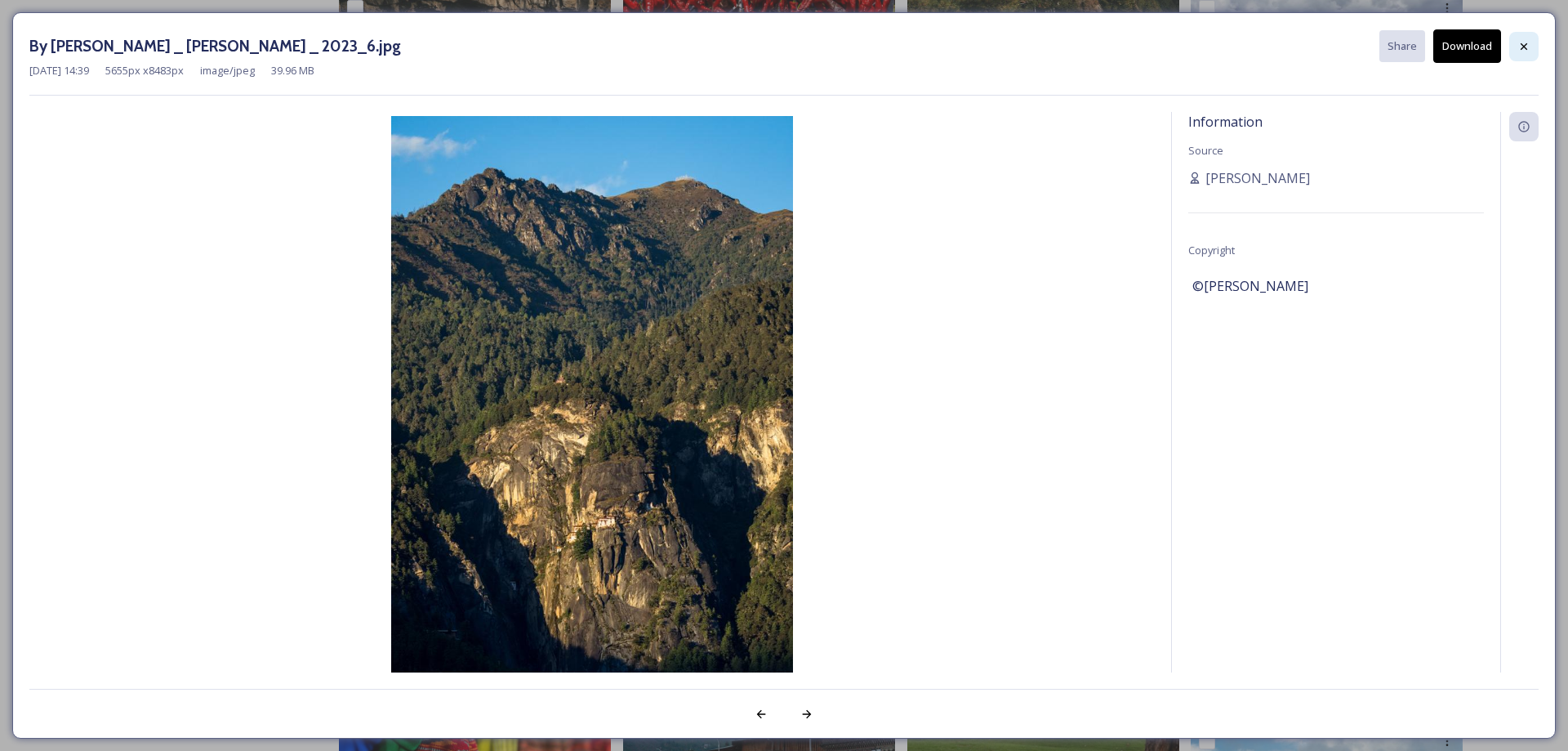
click at [1525, 50] on icon at bounding box center [1525, 46] width 13 height 13
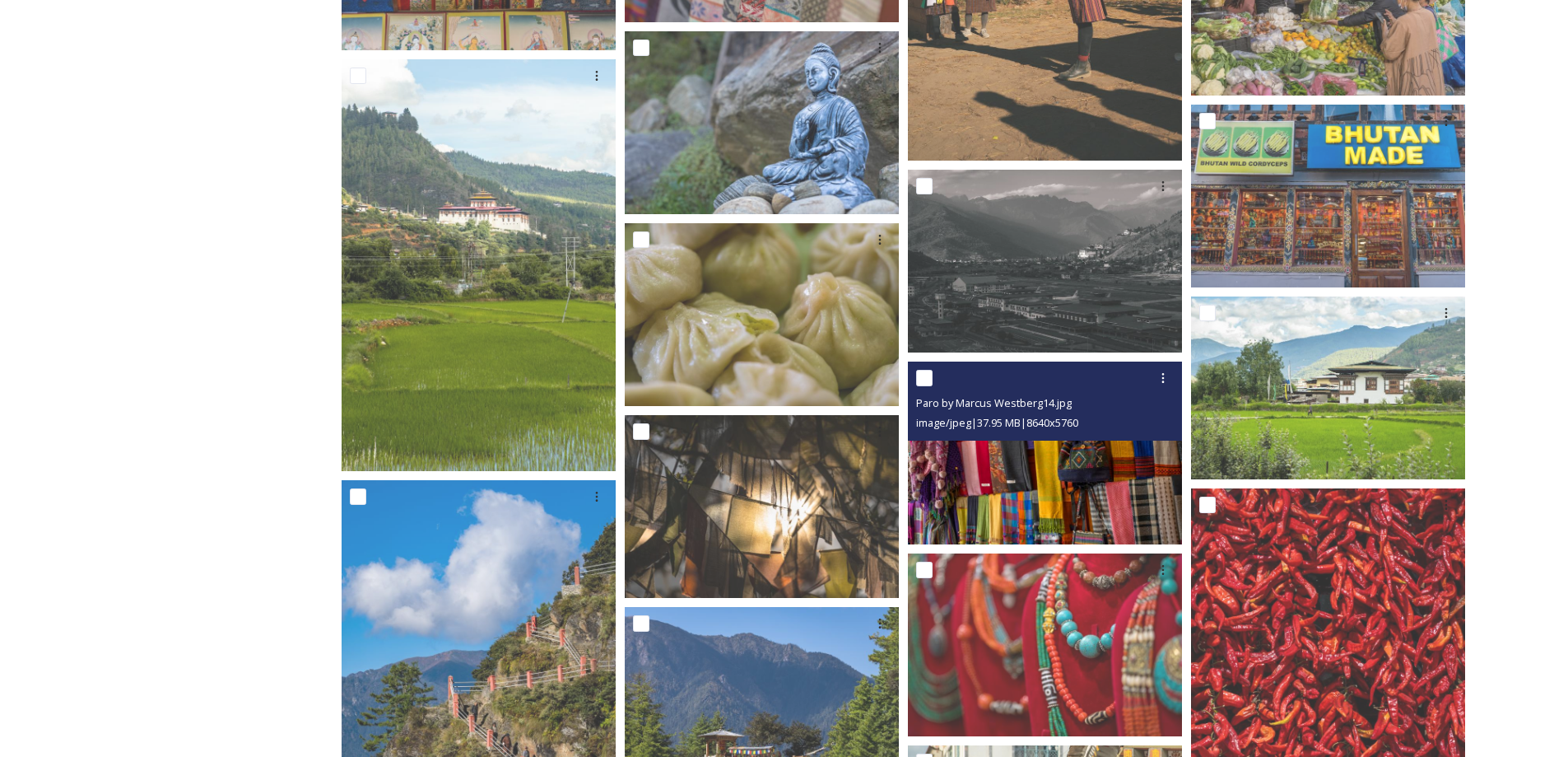
scroll to position [4666, 0]
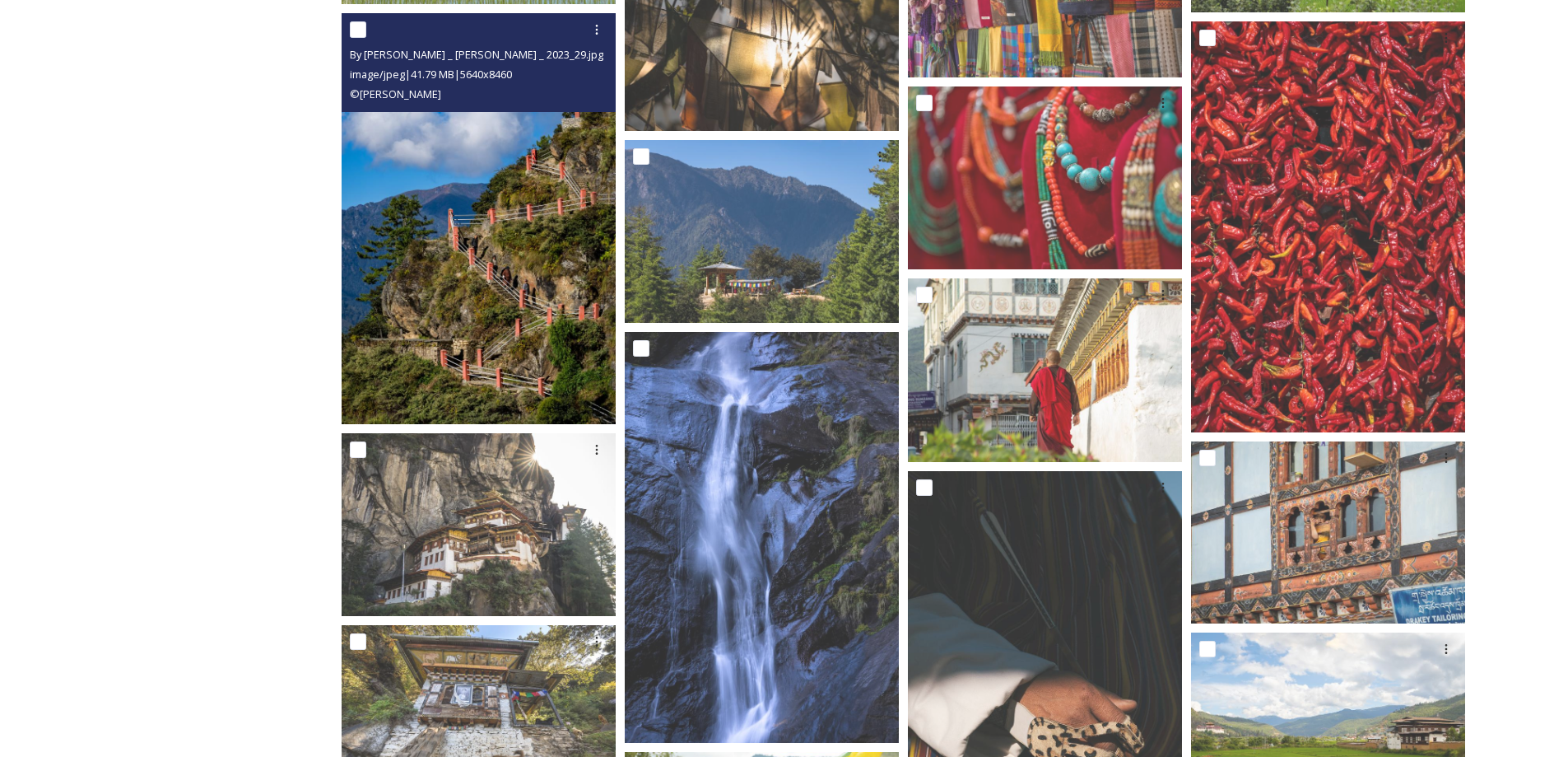
click at [472, 332] on img at bounding box center [479, 219] width 274 height 411
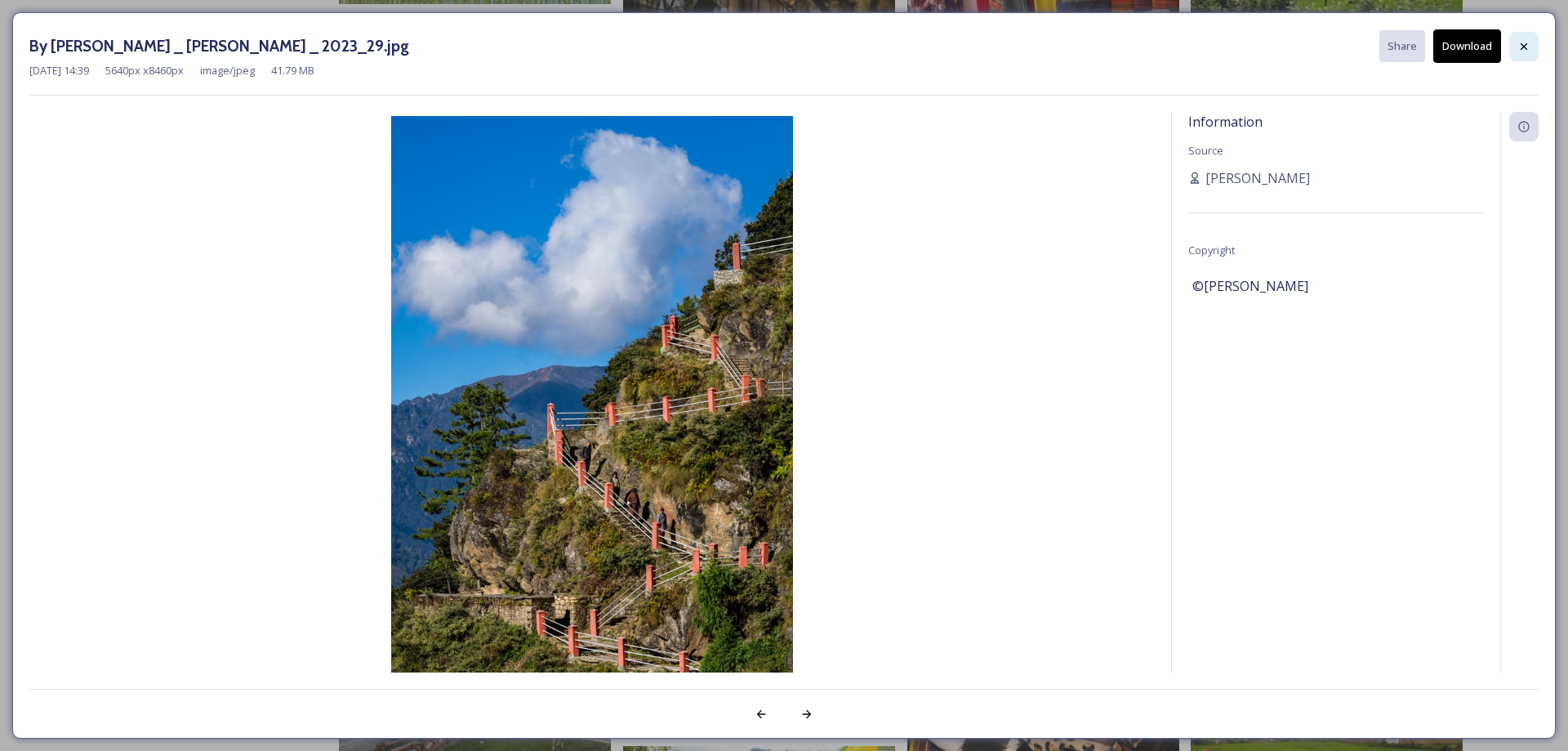
click at [1516, 45] on div at bounding box center [1524, 46] width 29 height 29
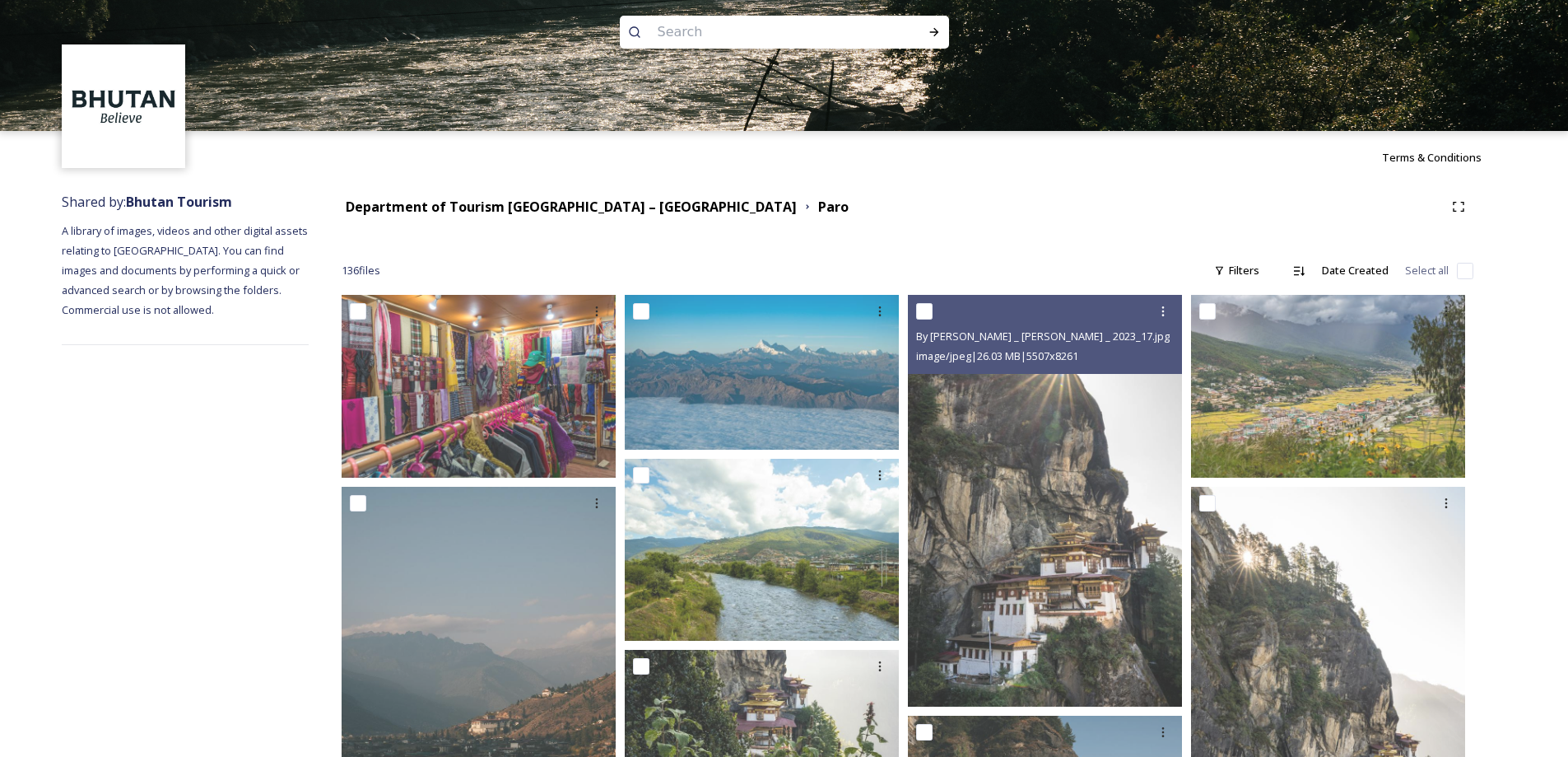
scroll to position [0, 0]
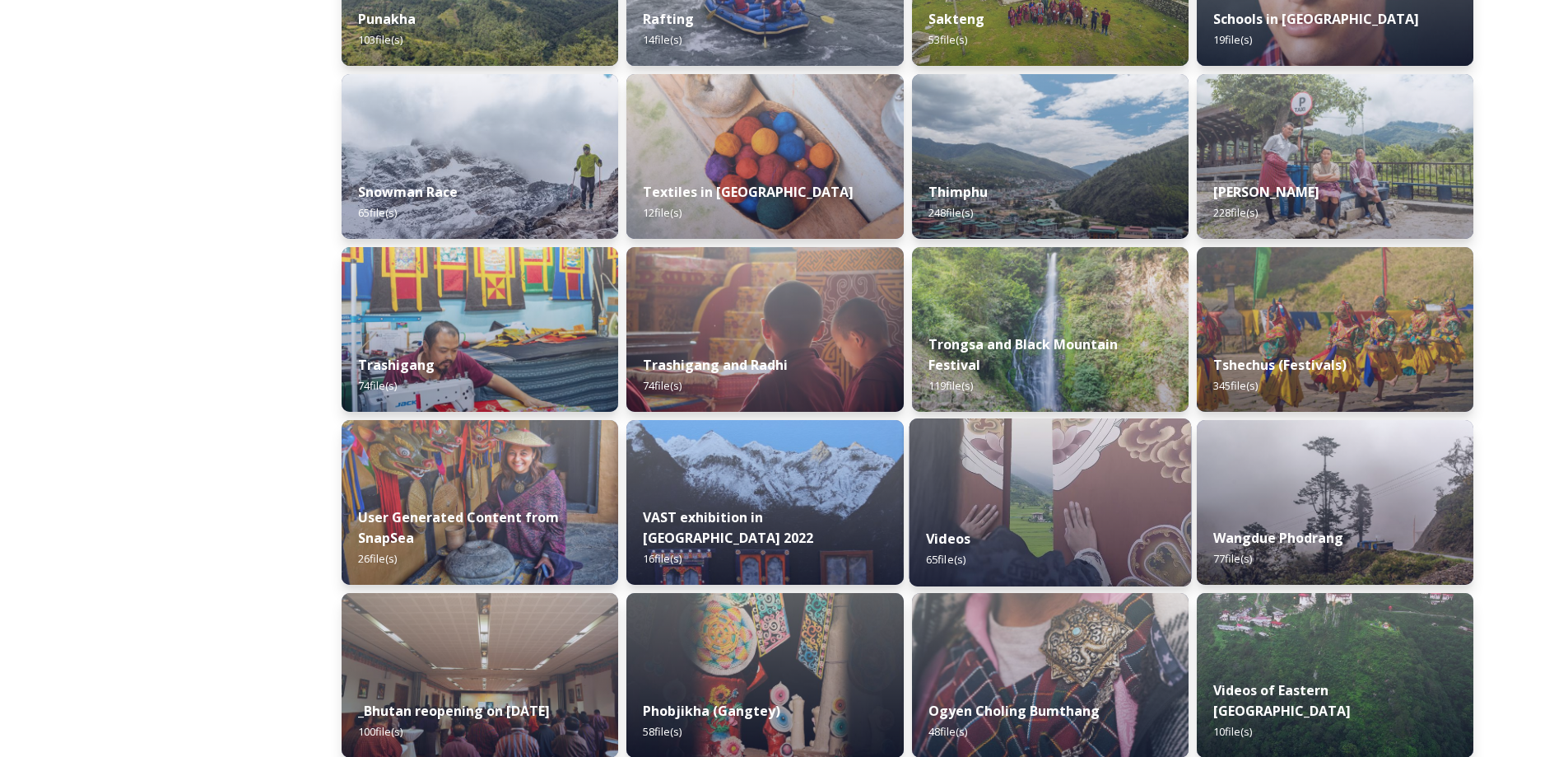
scroll to position [1866, 0]
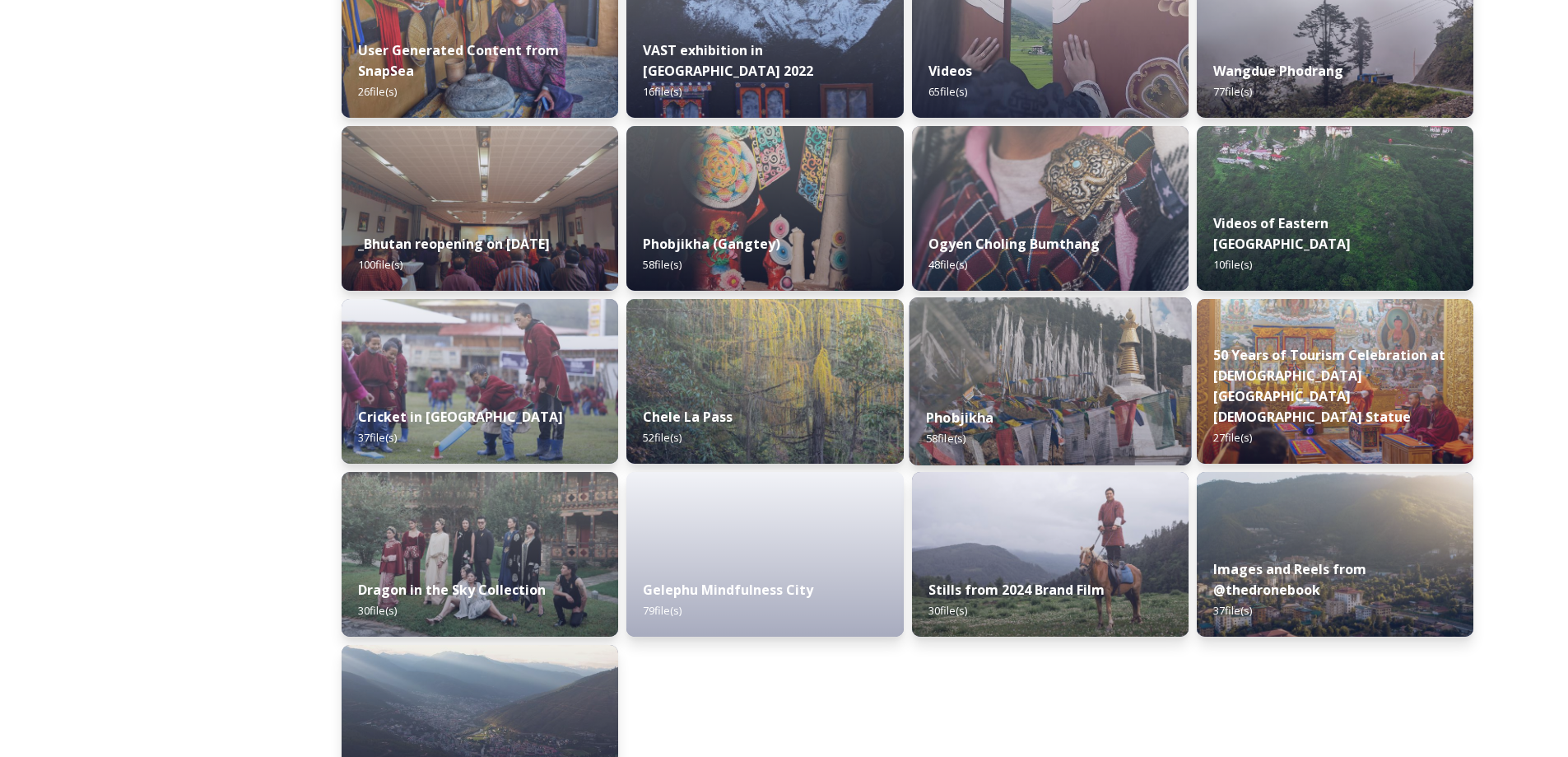
click at [1102, 427] on div "Phobjikha 58 file(s)" at bounding box center [1050, 428] width 283 height 75
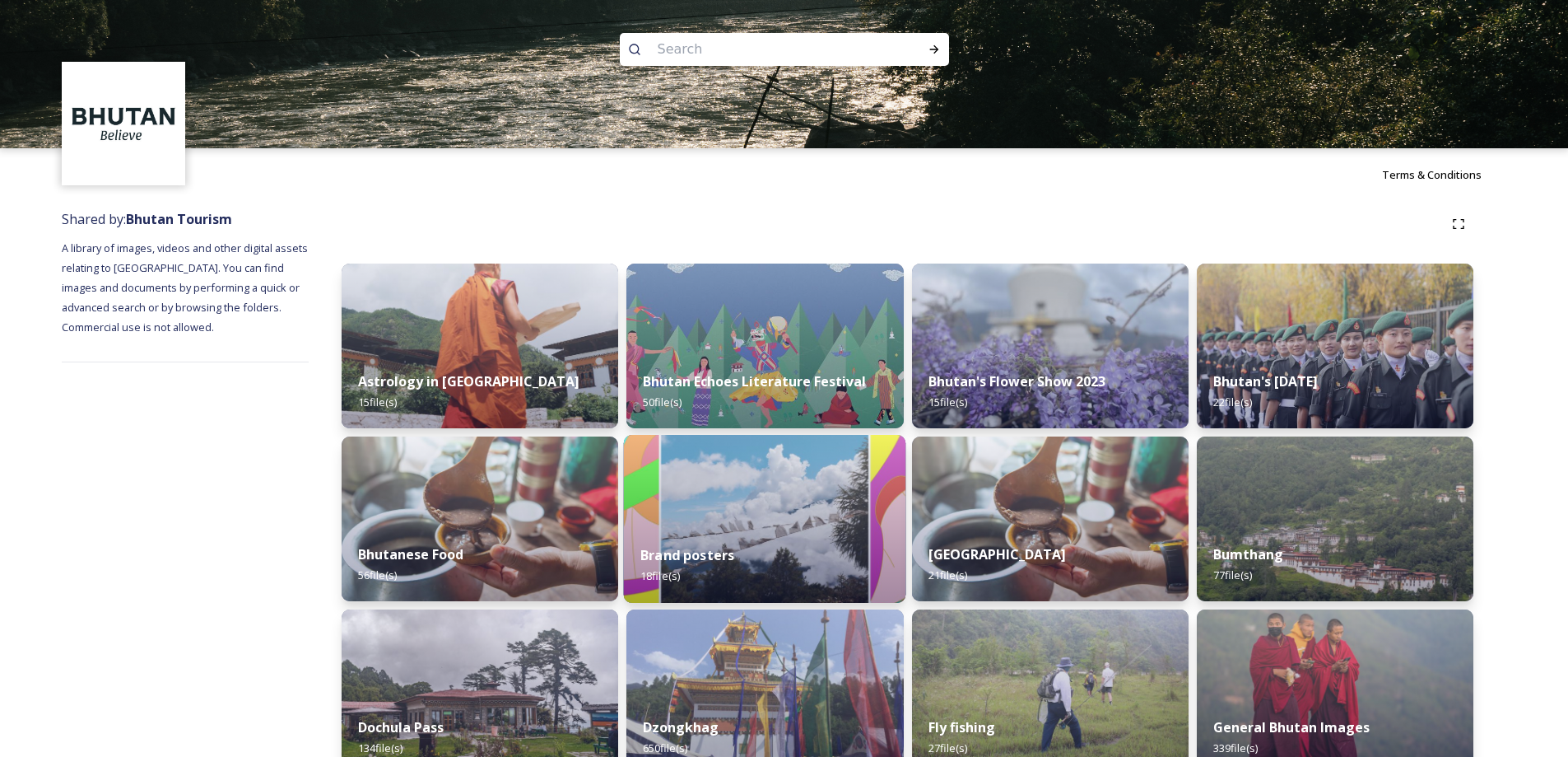
scroll to position [933, 0]
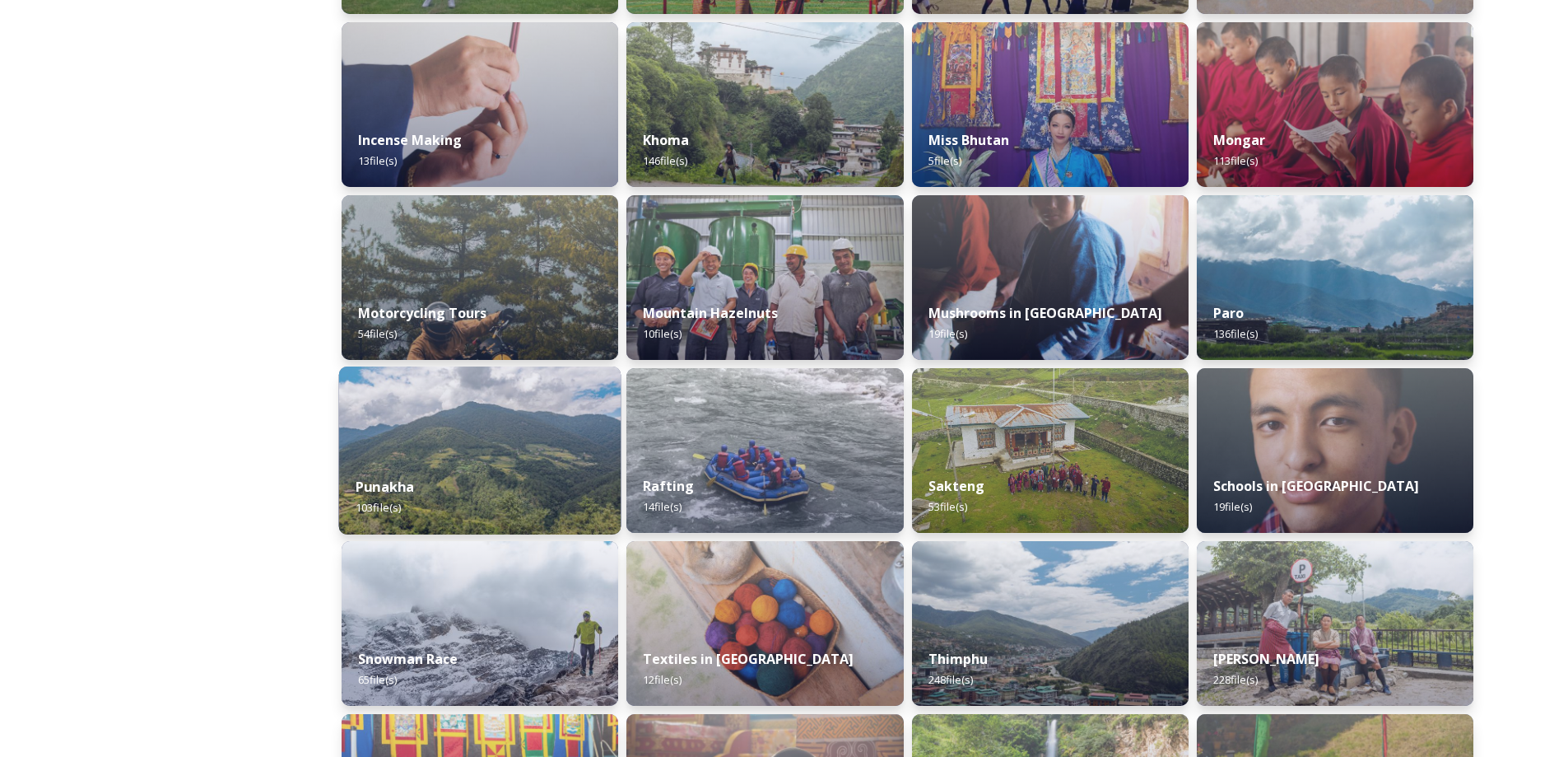
click at [572, 501] on div "Punakha 103 file(s)" at bounding box center [480, 497] width 283 height 75
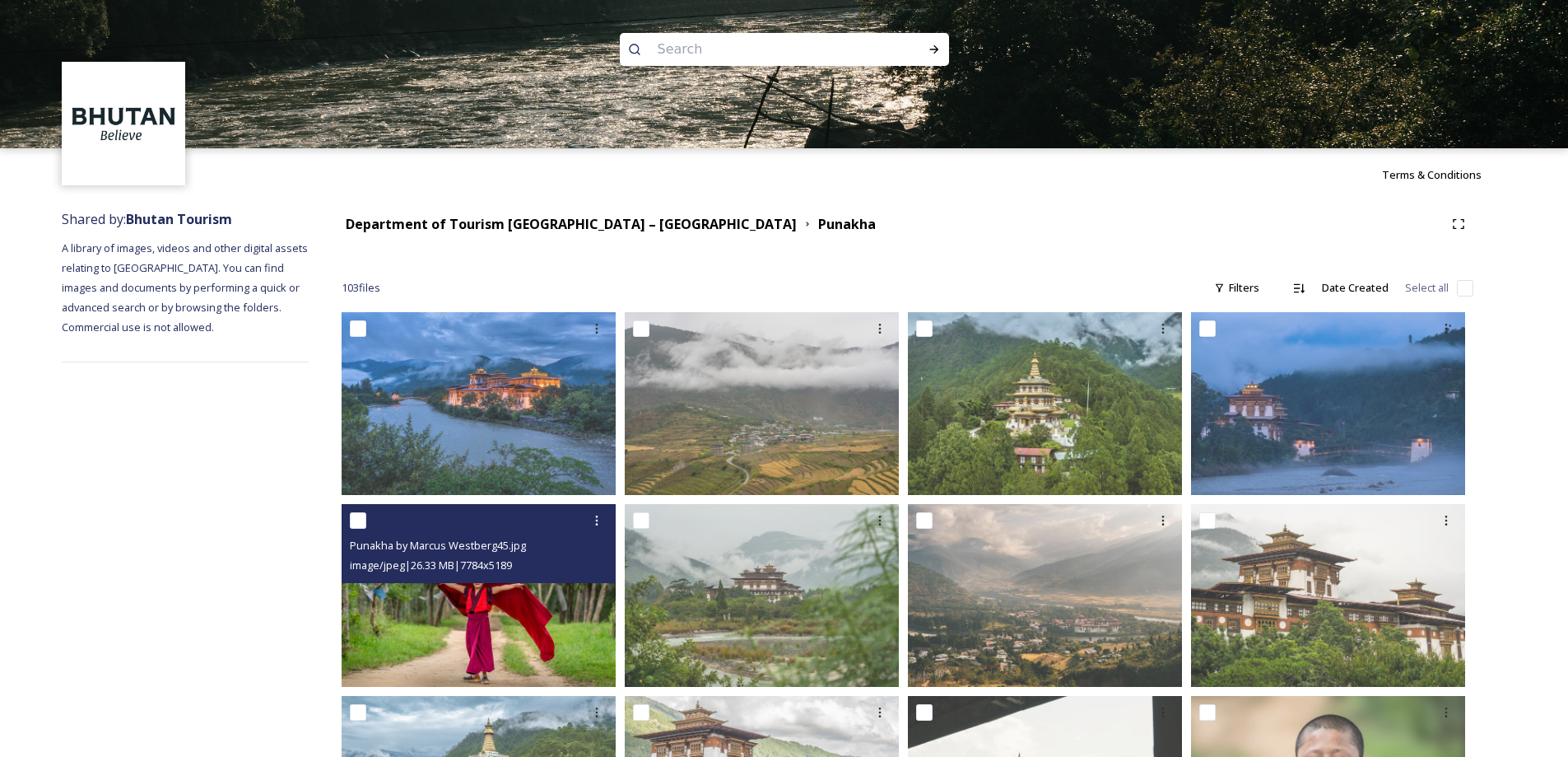
click at [593, 585] on img at bounding box center [479, 595] width 274 height 183
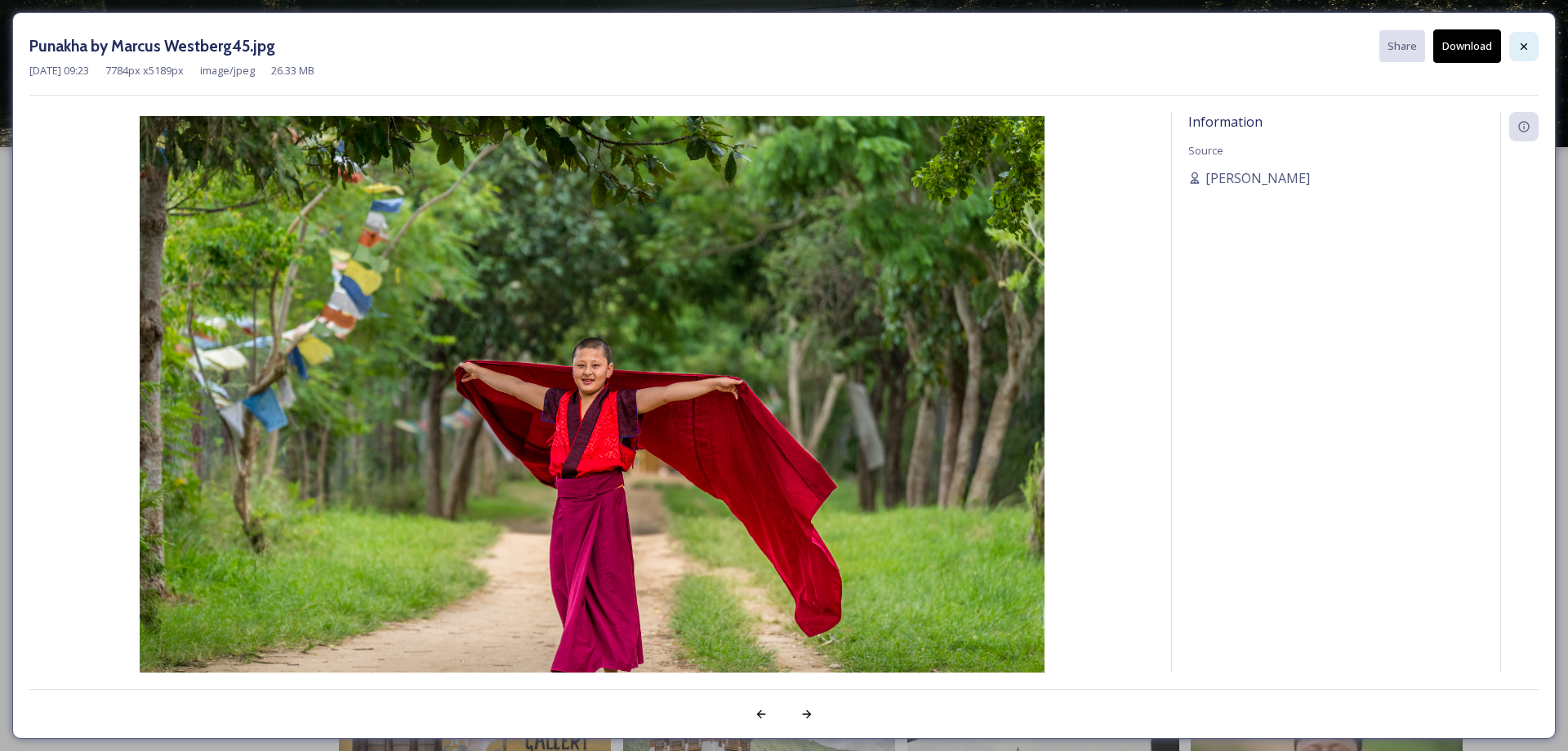
click at [1521, 44] on icon at bounding box center [1525, 46] width 13 height 13
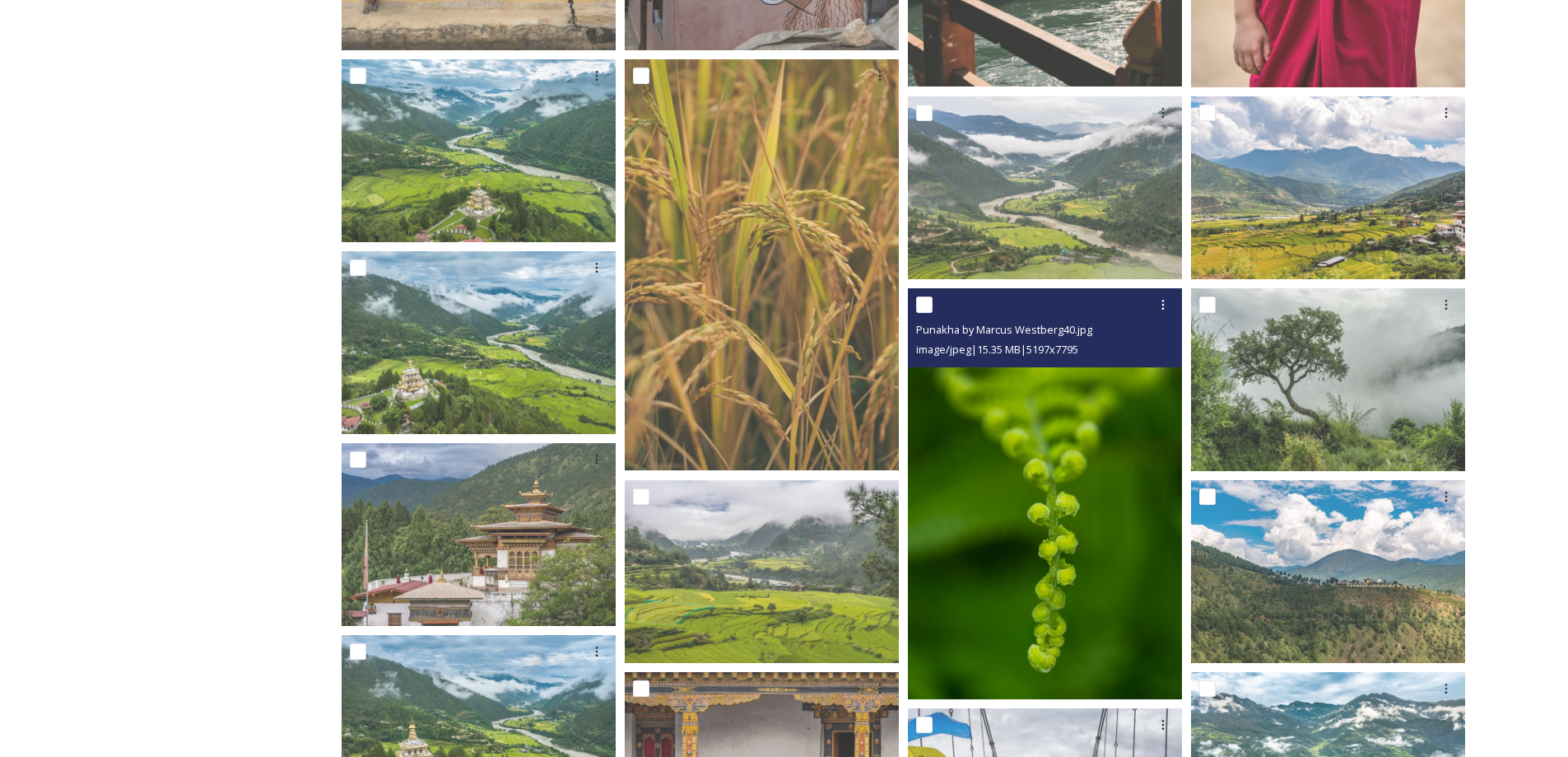
scroll to position [1487, 0]
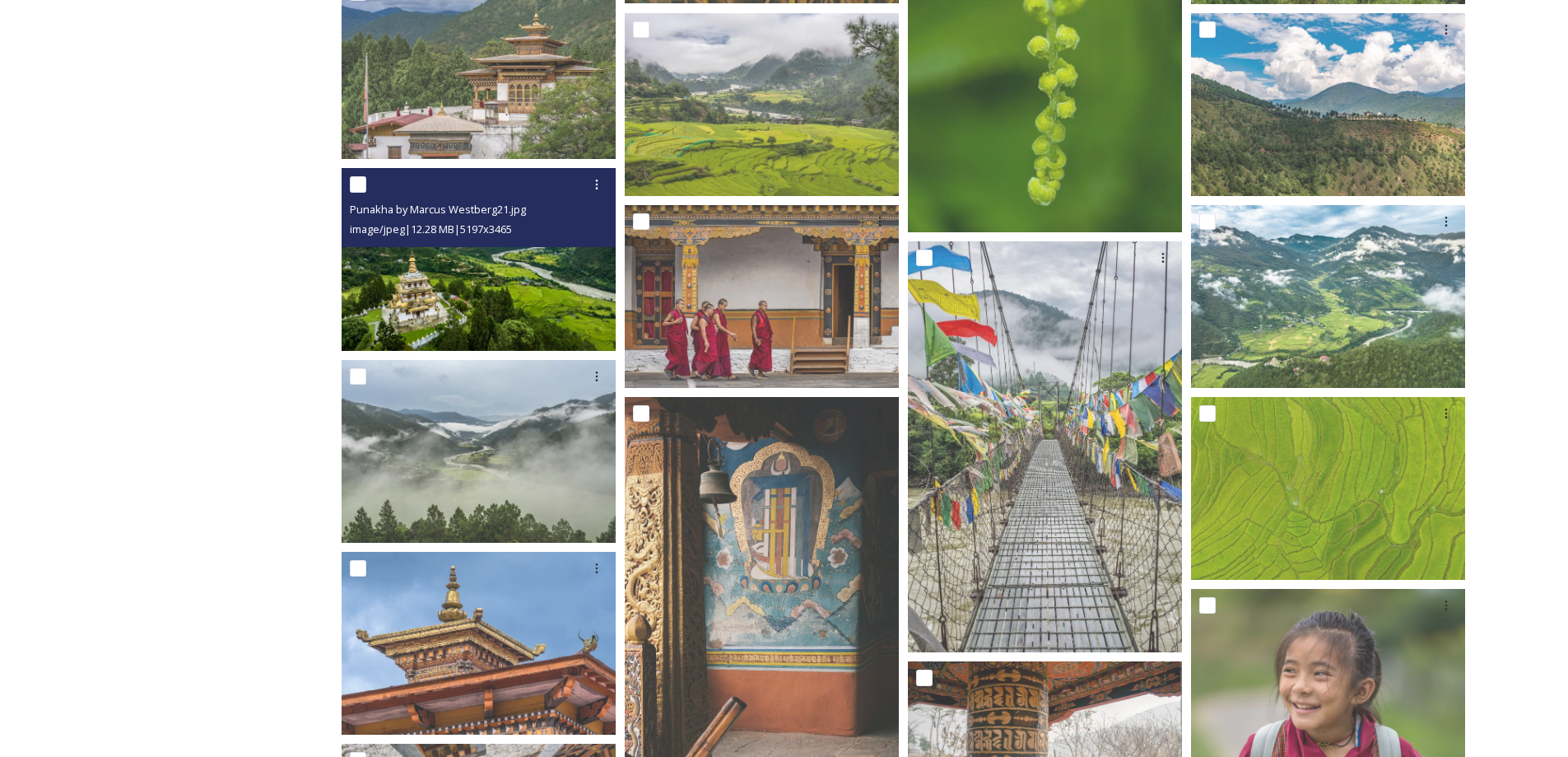
click at [382, 229] on span "image/jpeg | 12.28 MB | 5197 x 3465" at bounding box center [431, 229] width 162 height 15
click at [426, 293] on img at bounding box center [479, 259] width 274 height 183
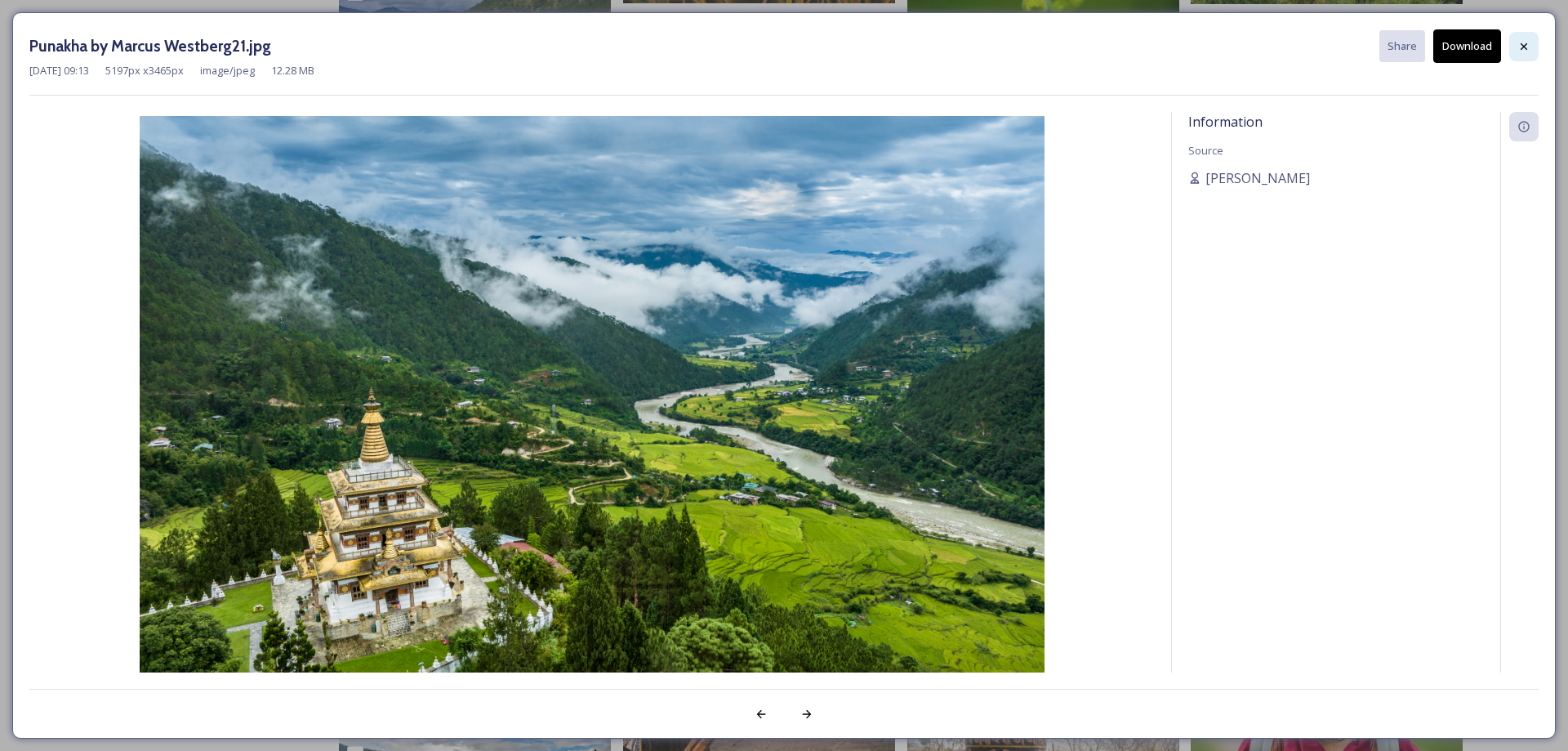
click at [1515, 45] on div at bounding box center [1524, 46] width 29 height 29
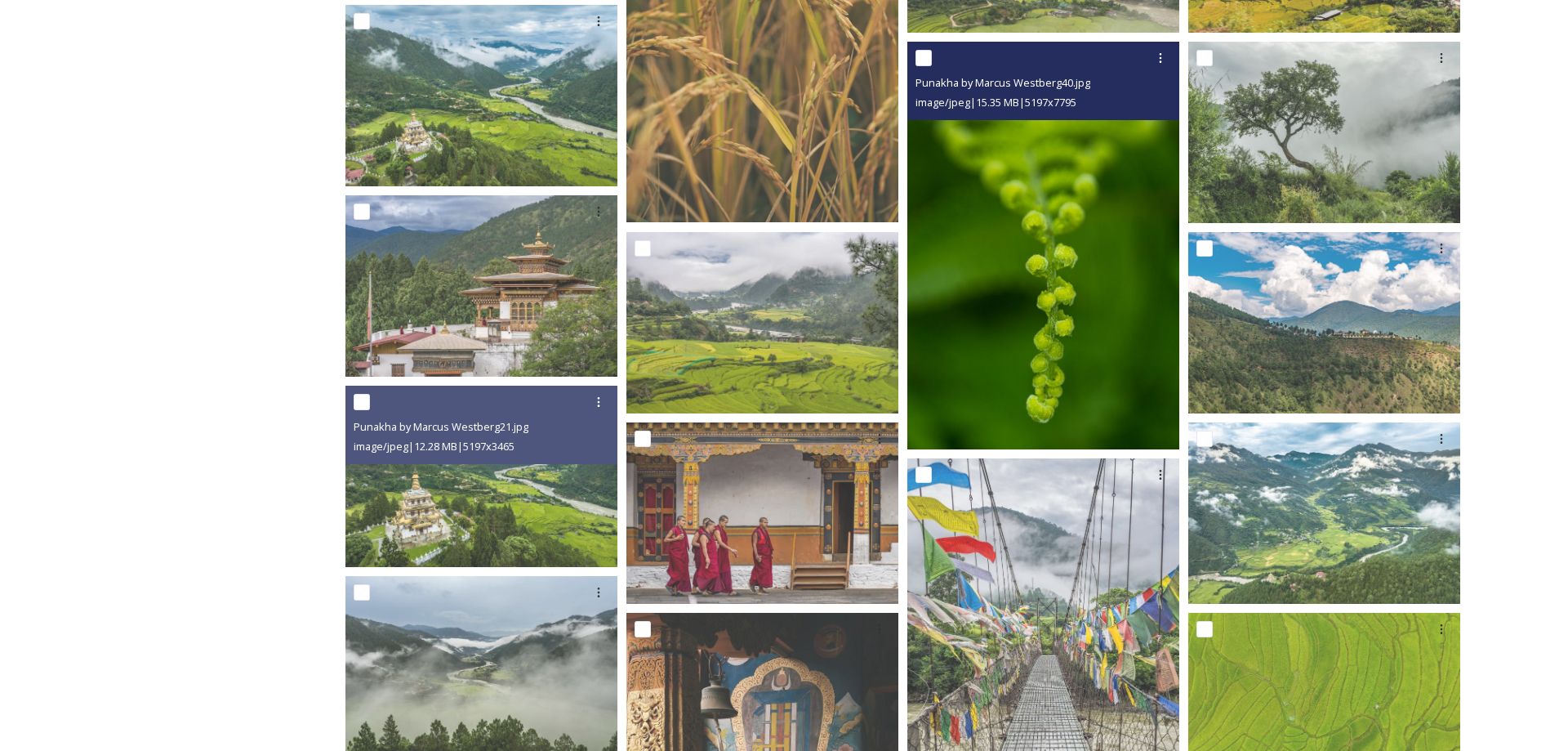
scroll to position [794, 0]
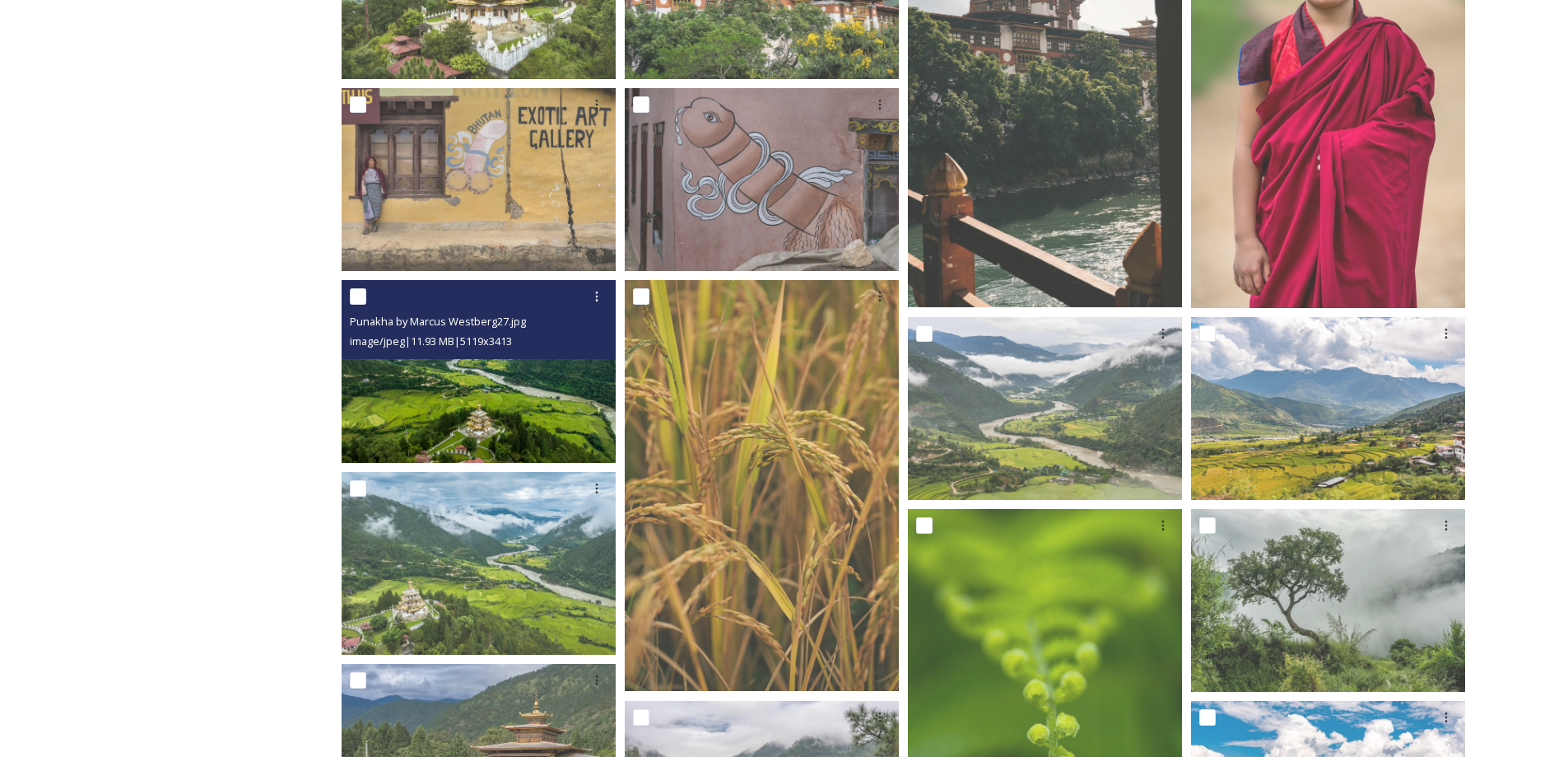
click at [500, 439] on img at bounding box center [479, 371] width 274 height 183
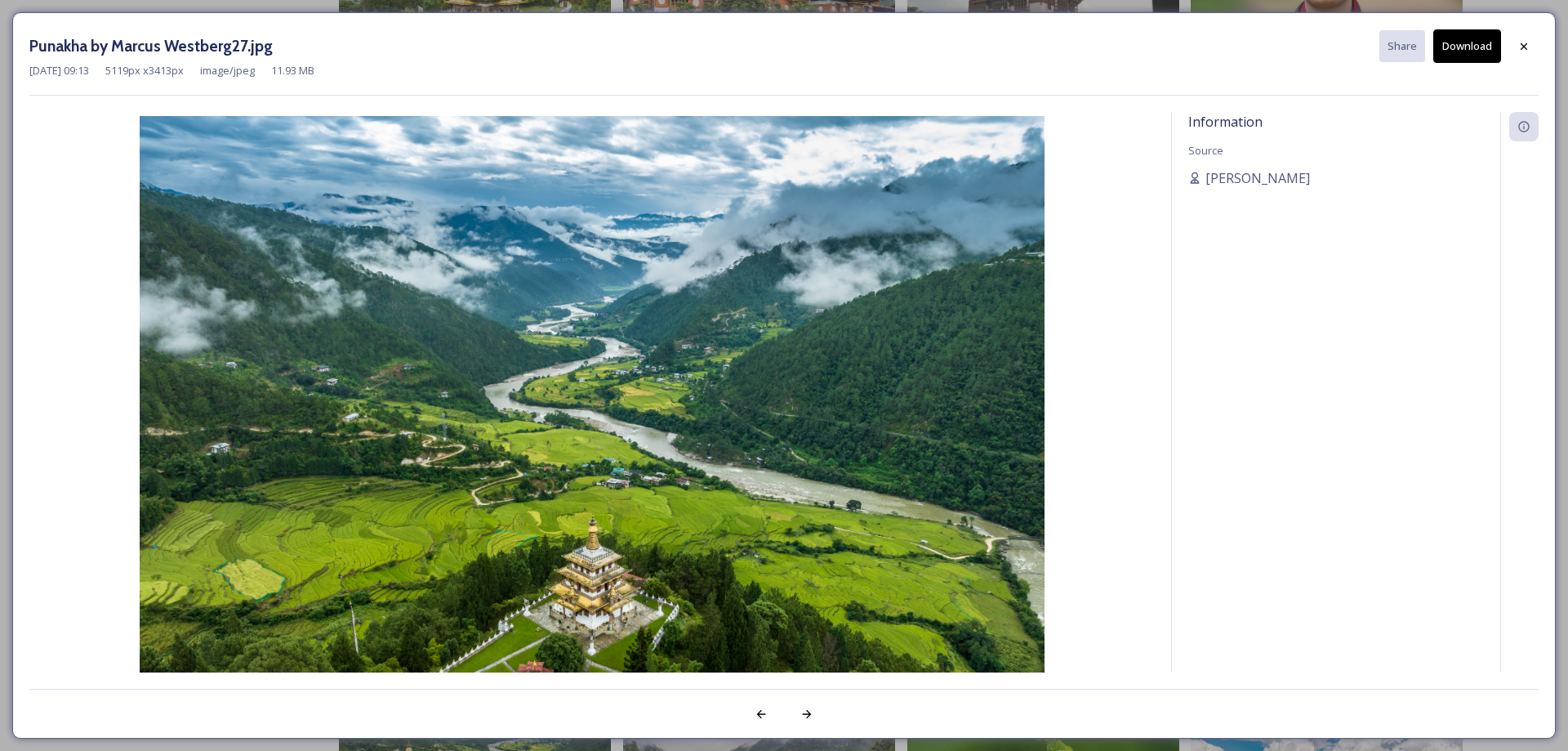
click at [828, 504] on img at bounding box center [592, 418] width 1126 height 604
click at [764, 717] on icon at bounding box center [761, 714] width 13 height 13
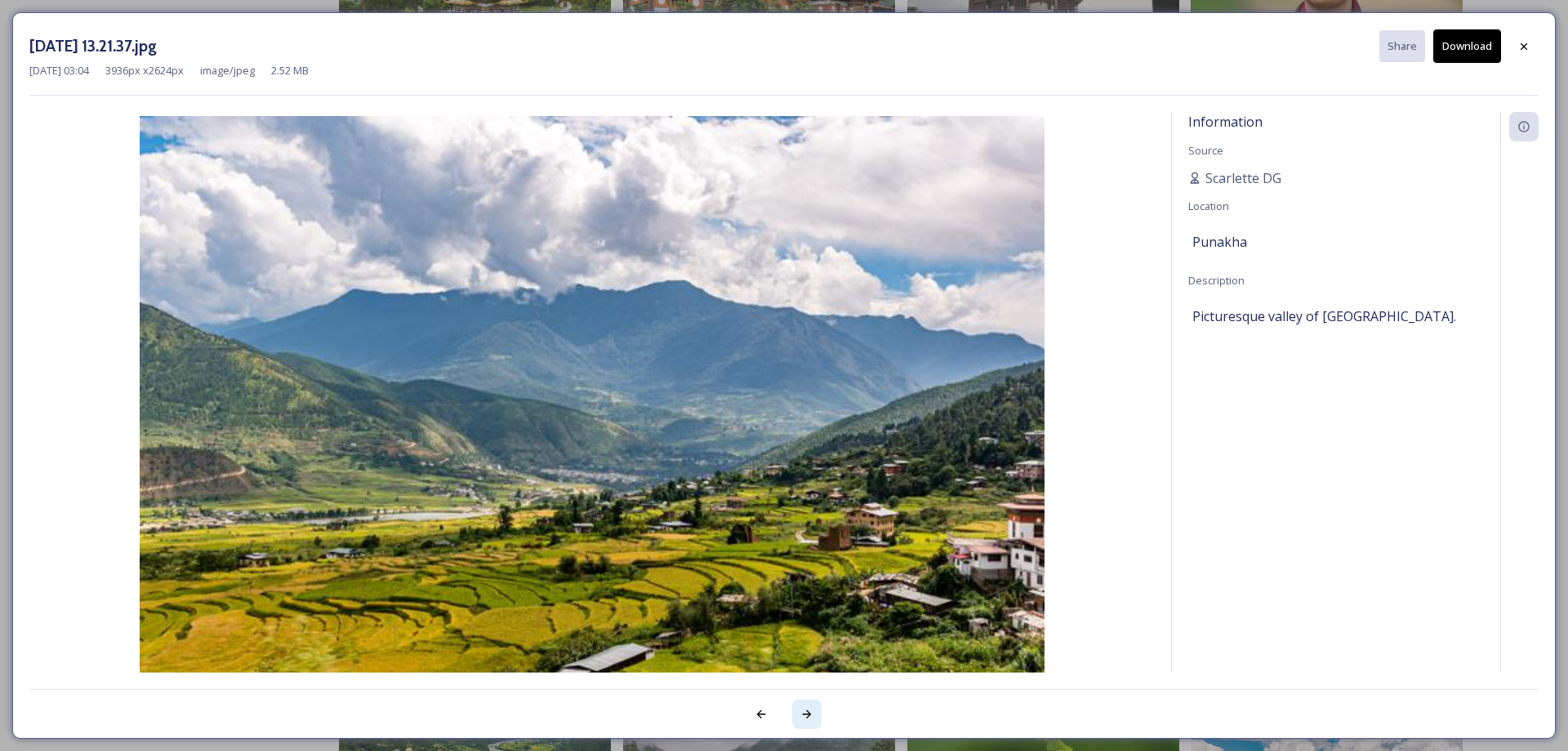
click at [815, 706] on div at bounding box center [807, 713] width 29 height 29
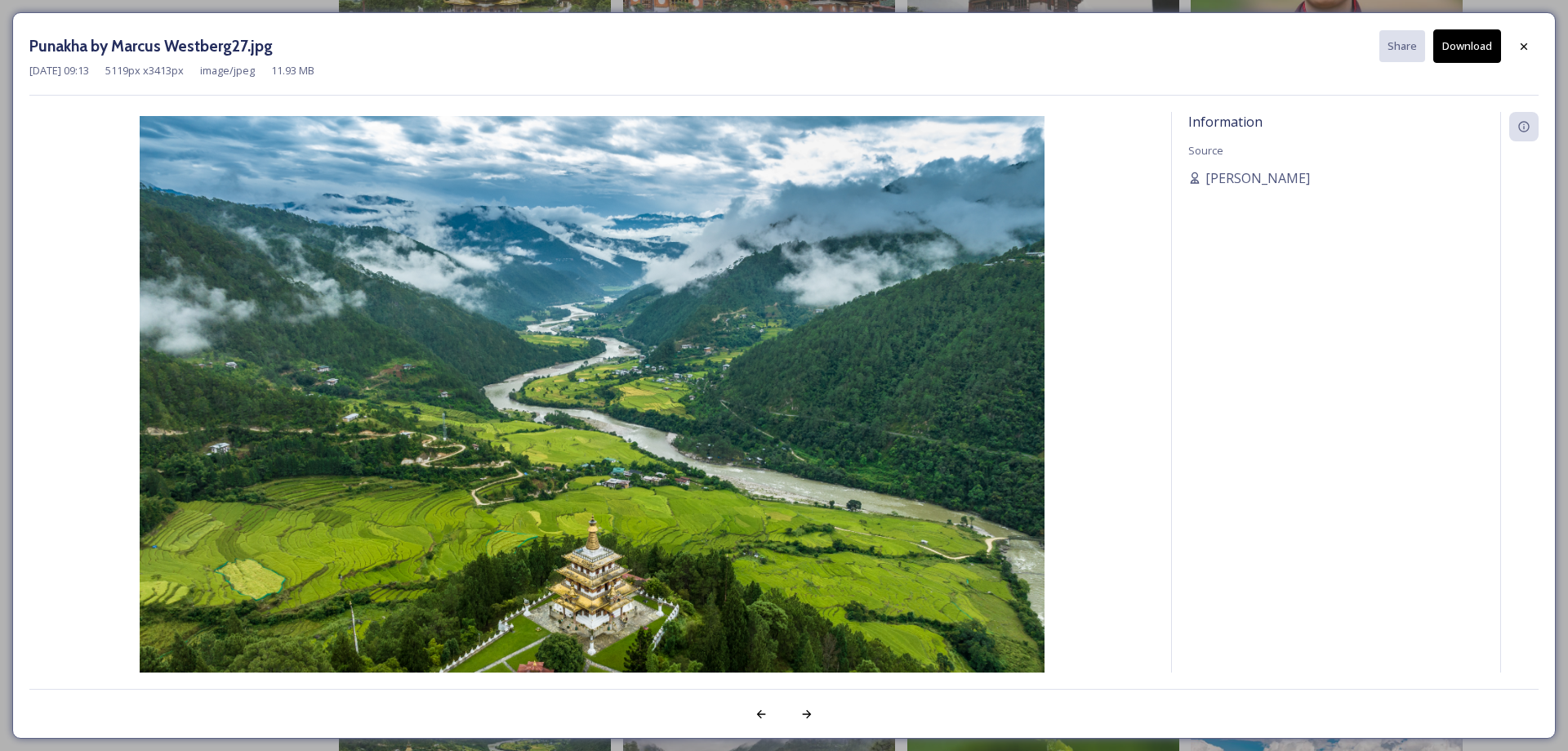
click at [1445, 48] on button "Download" at bounding box center [1468, 45] width 68 height 33
